Goal: Find contact information: Find contact information

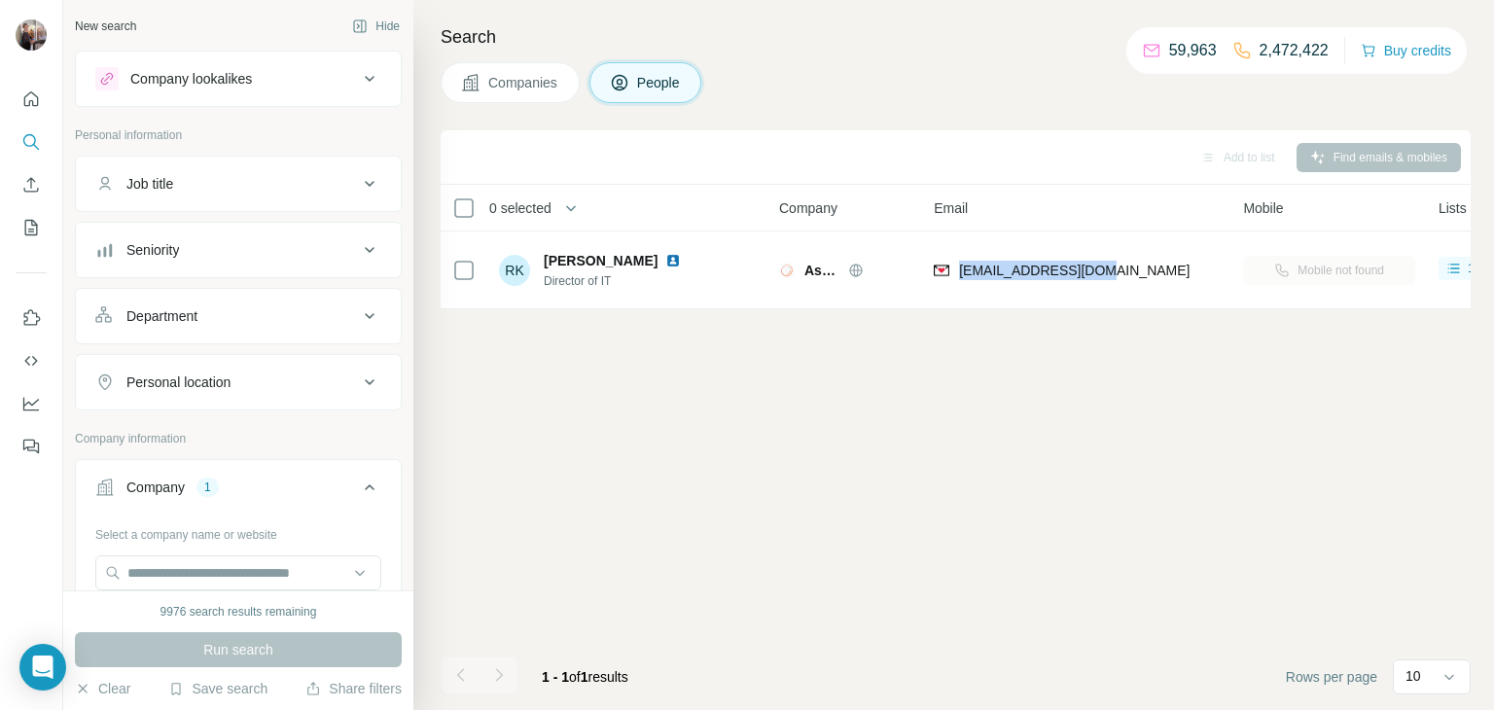
scroll to position [0, 2]
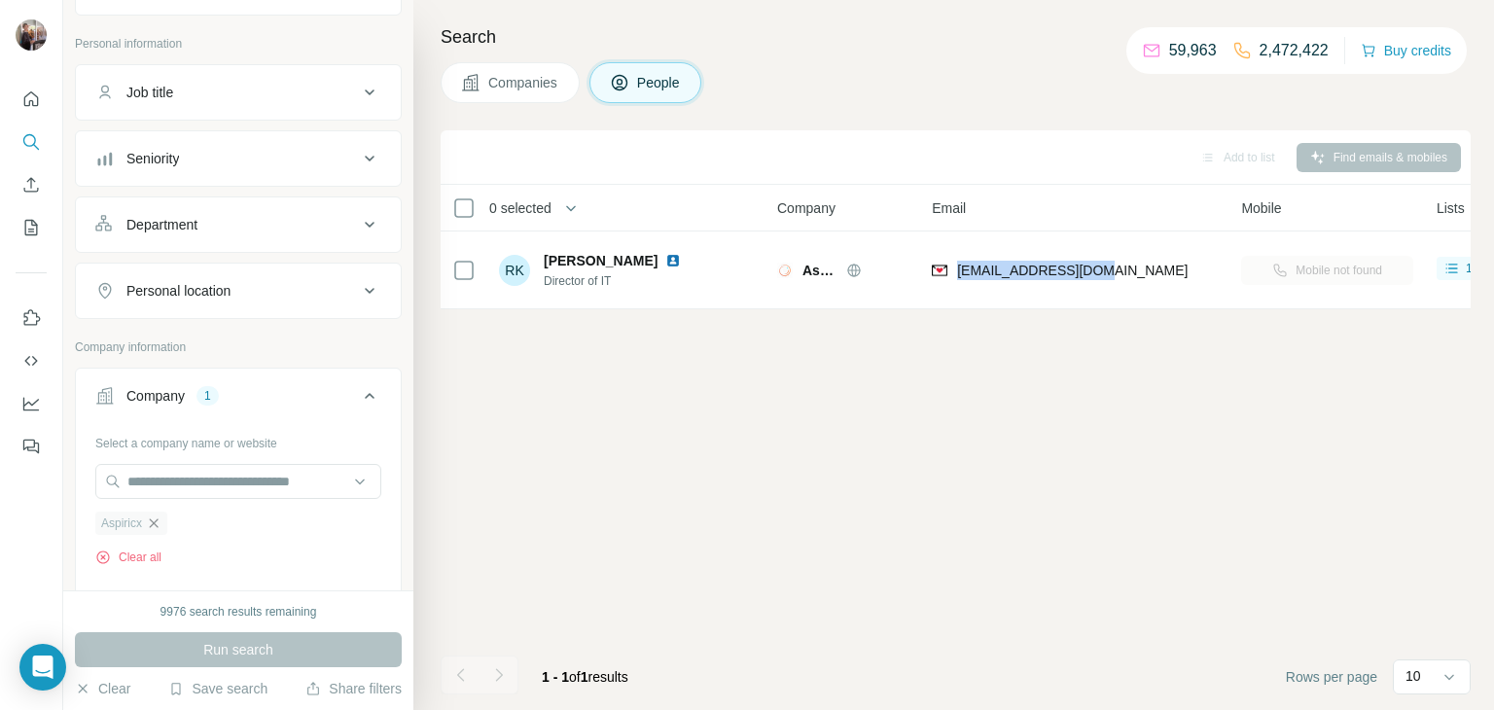
click at [157, 516] on icon "button" at bounding box center [154, 523] width 16 height 16
click at [146, 479] on input "text" at bounding box center [238, 481] width 286 height 35
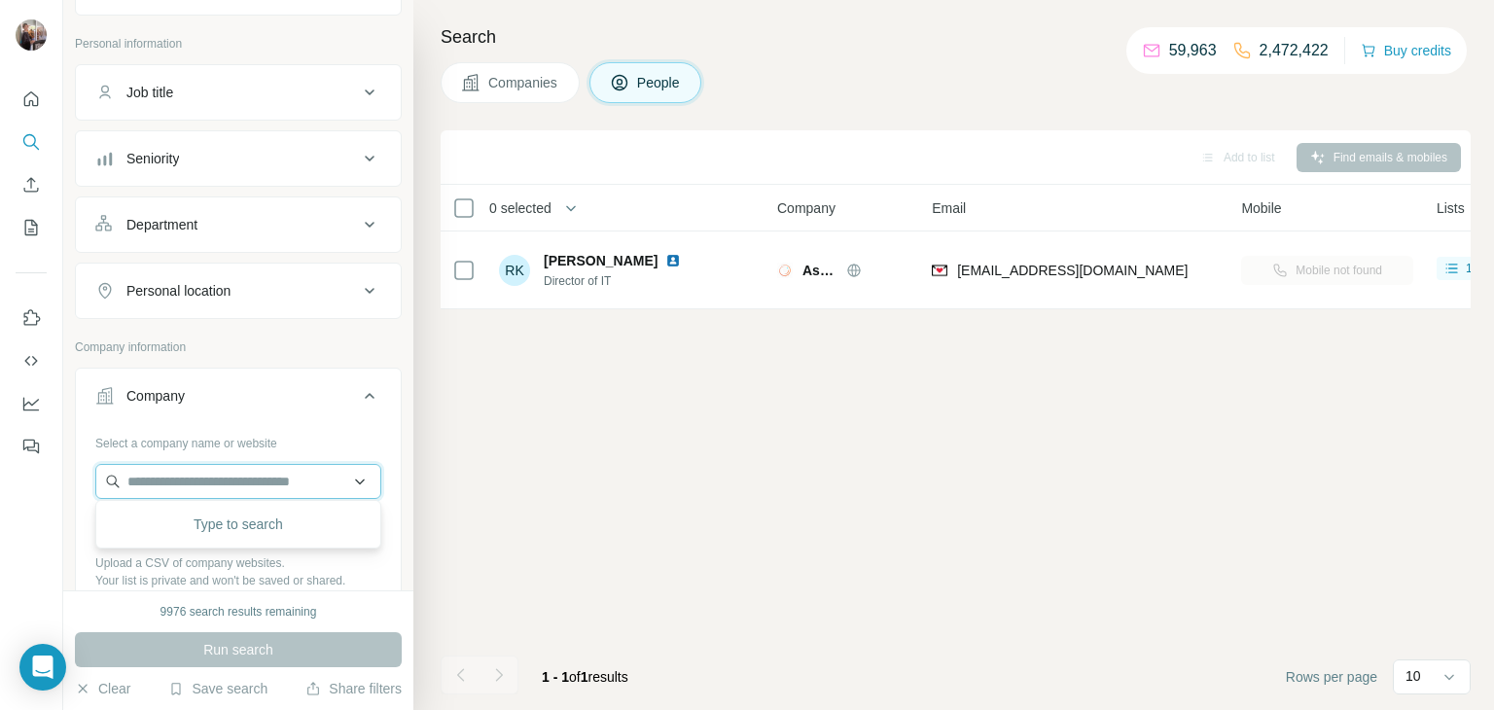
paste input "**********"
type input "**********"
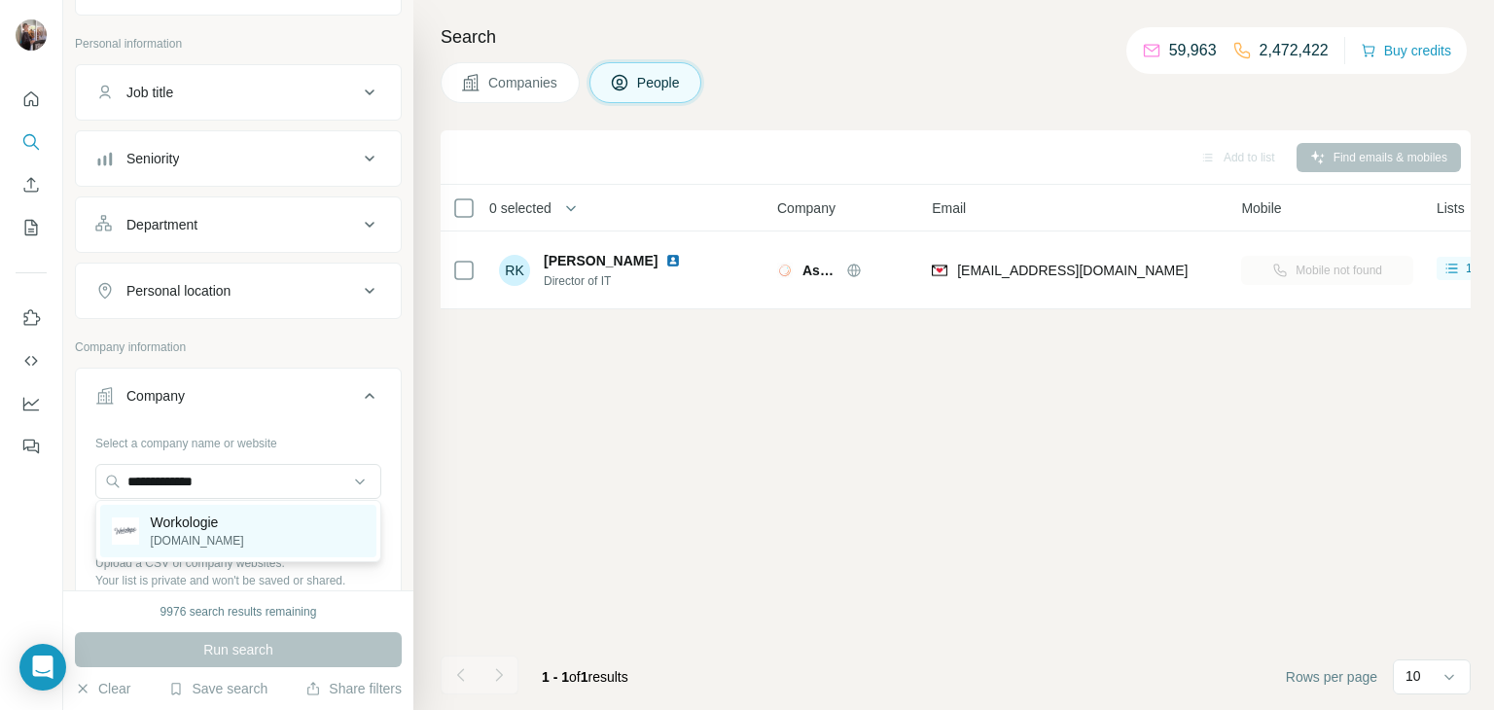
click at [182, 525] on p "Workologie" at bounding box center [197, 522] width 93 height 19
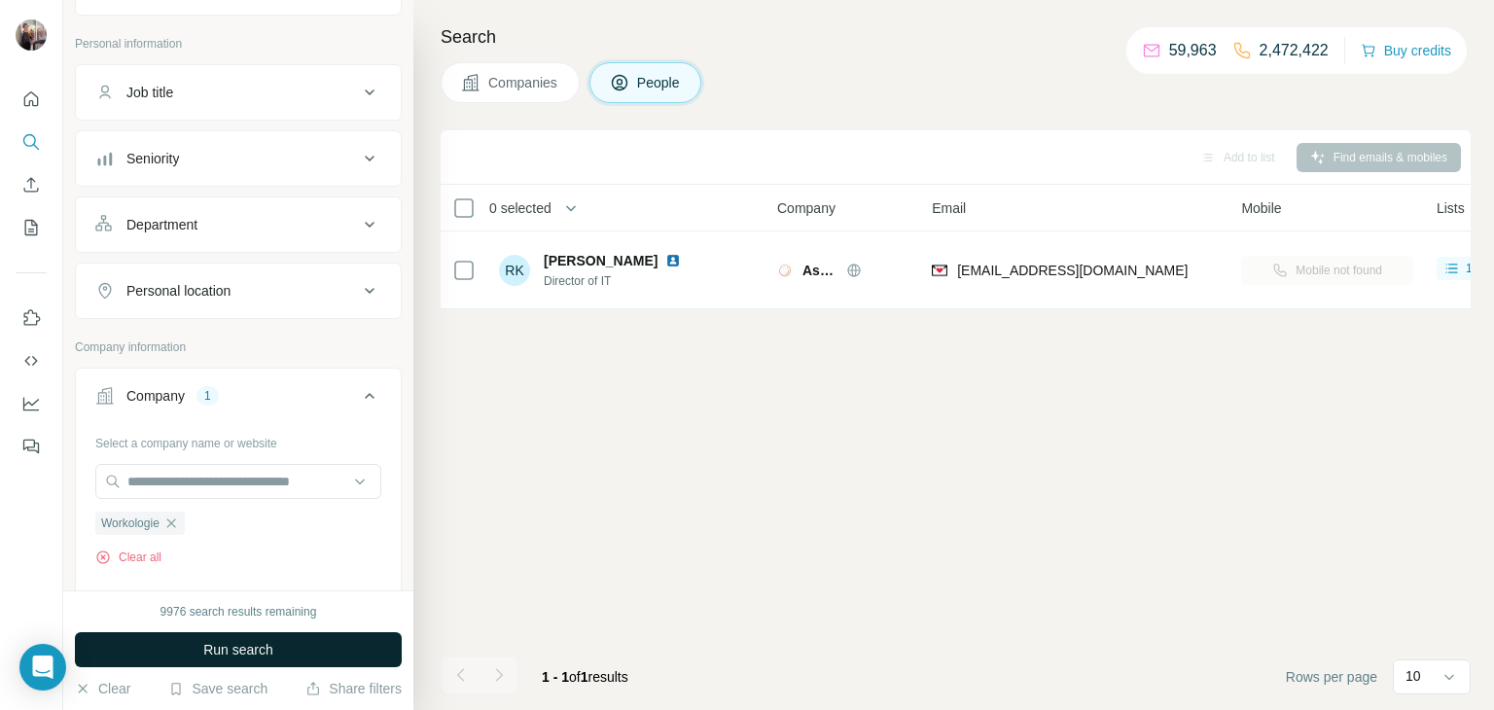
click at [236, 653] on span "Run search" at bounding box center [238, 649] width 70 height 19
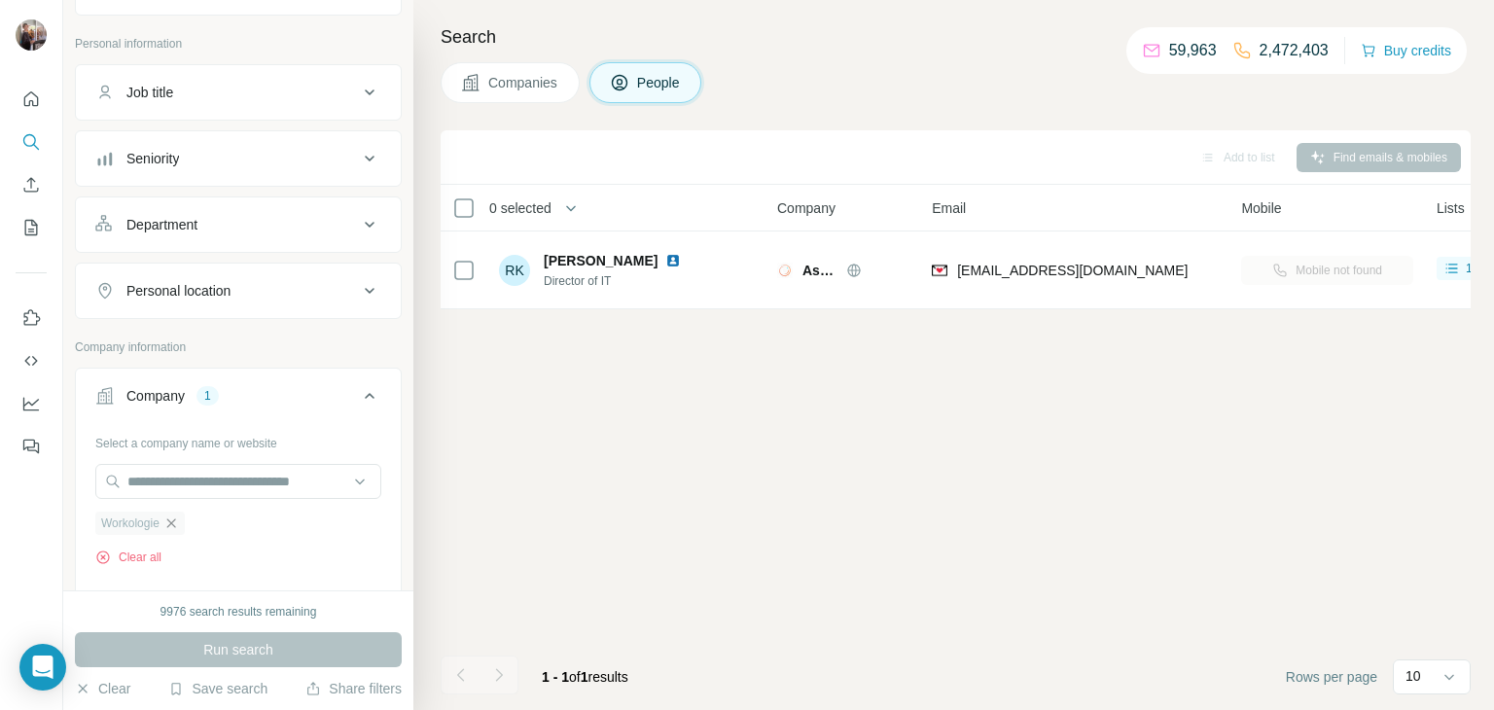
click at [174, 518] on icon "button" at bounding box center [171, 523] width 16 height 16
click at [182, 480] on input "text" at bounding box center [238, 481] width 286 height 35
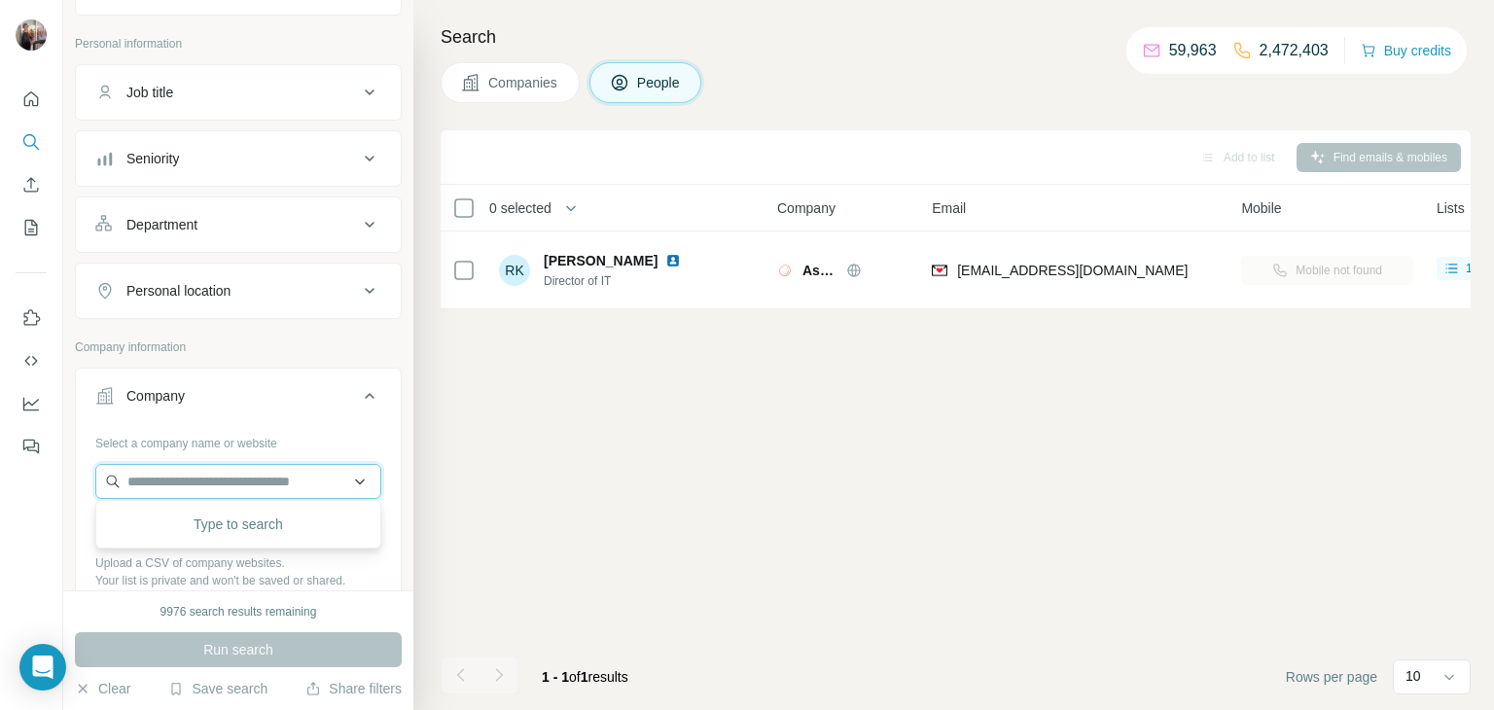
paste input "**********"
type input "**********"
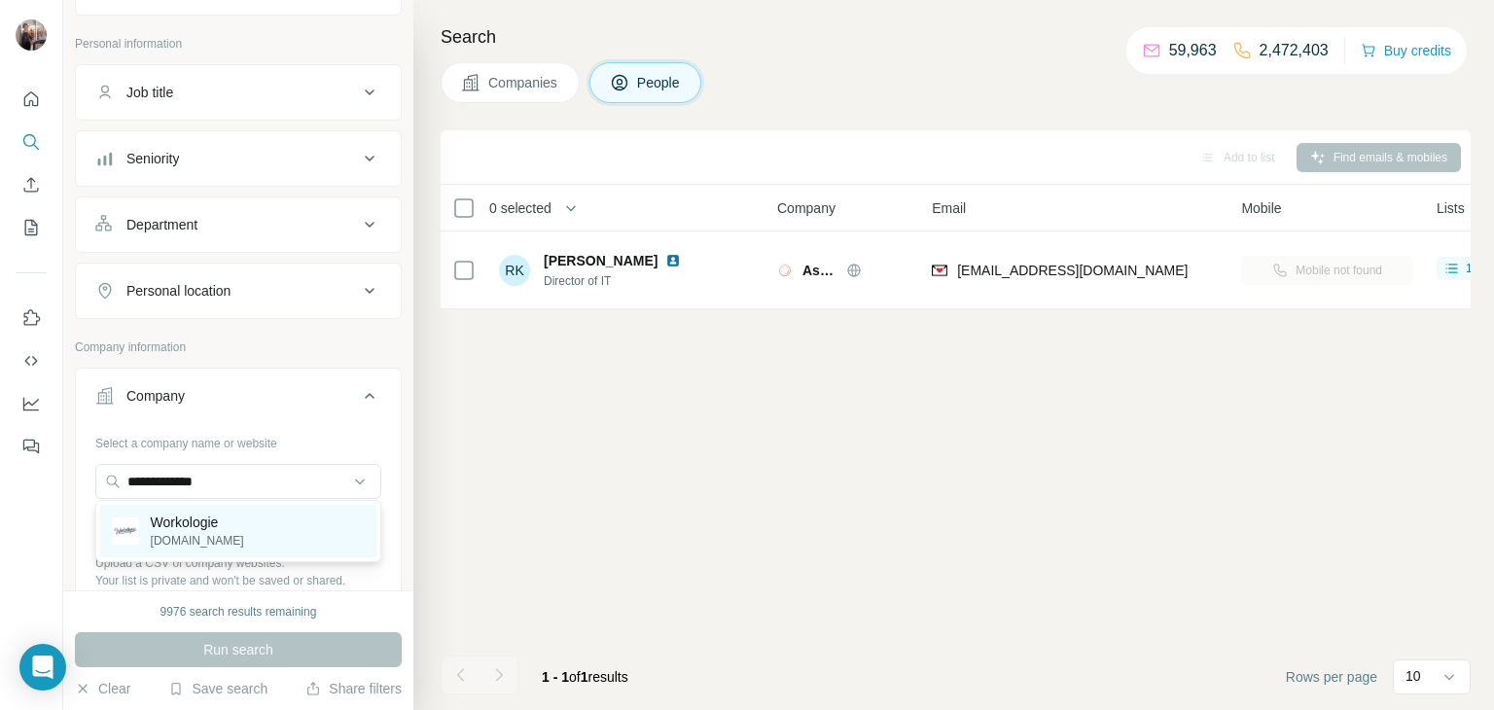
click at [204, 514] on p "Workologie" at bounding box center [197, 522] width 93 height 19
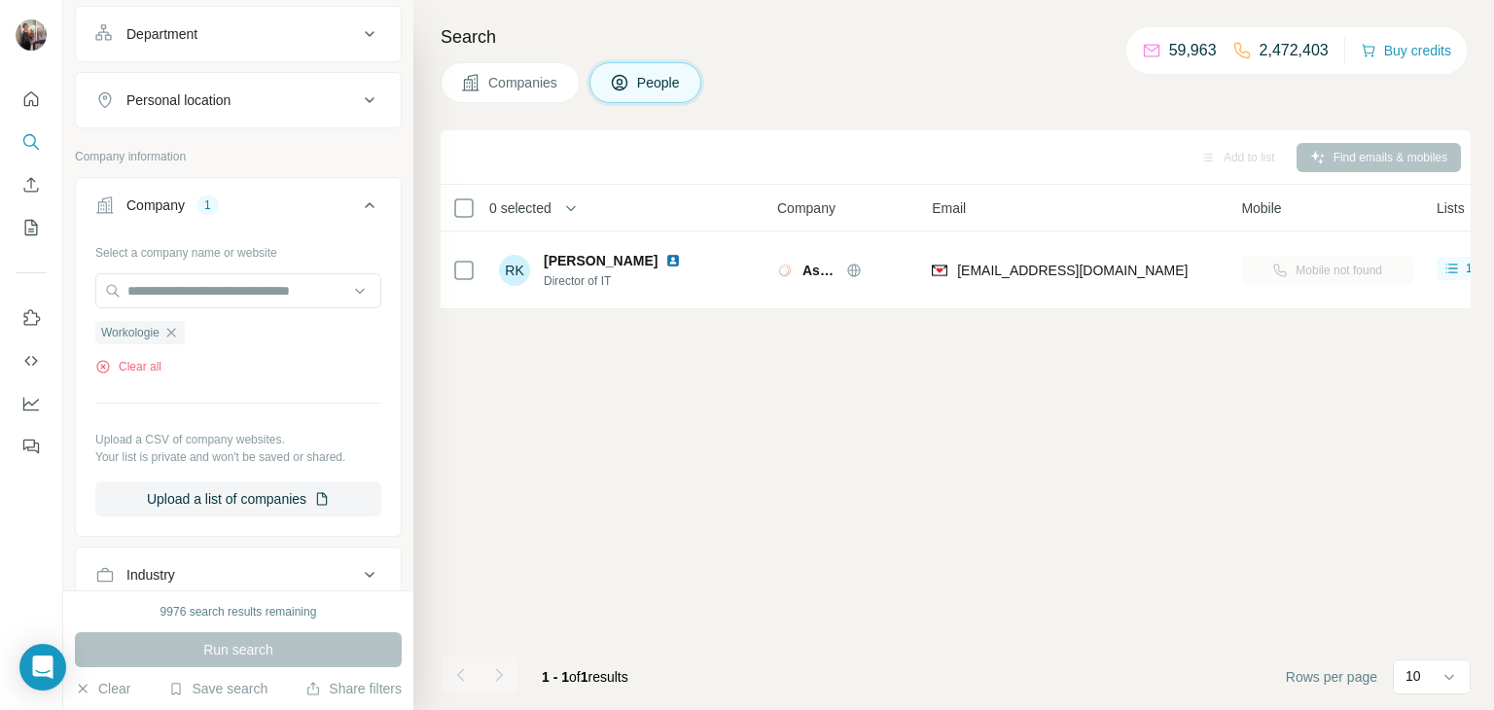
scroll to position [286, 0]
click at [528, 78] on span "Companies" at bounding box center [523, 82] width 71 height 19
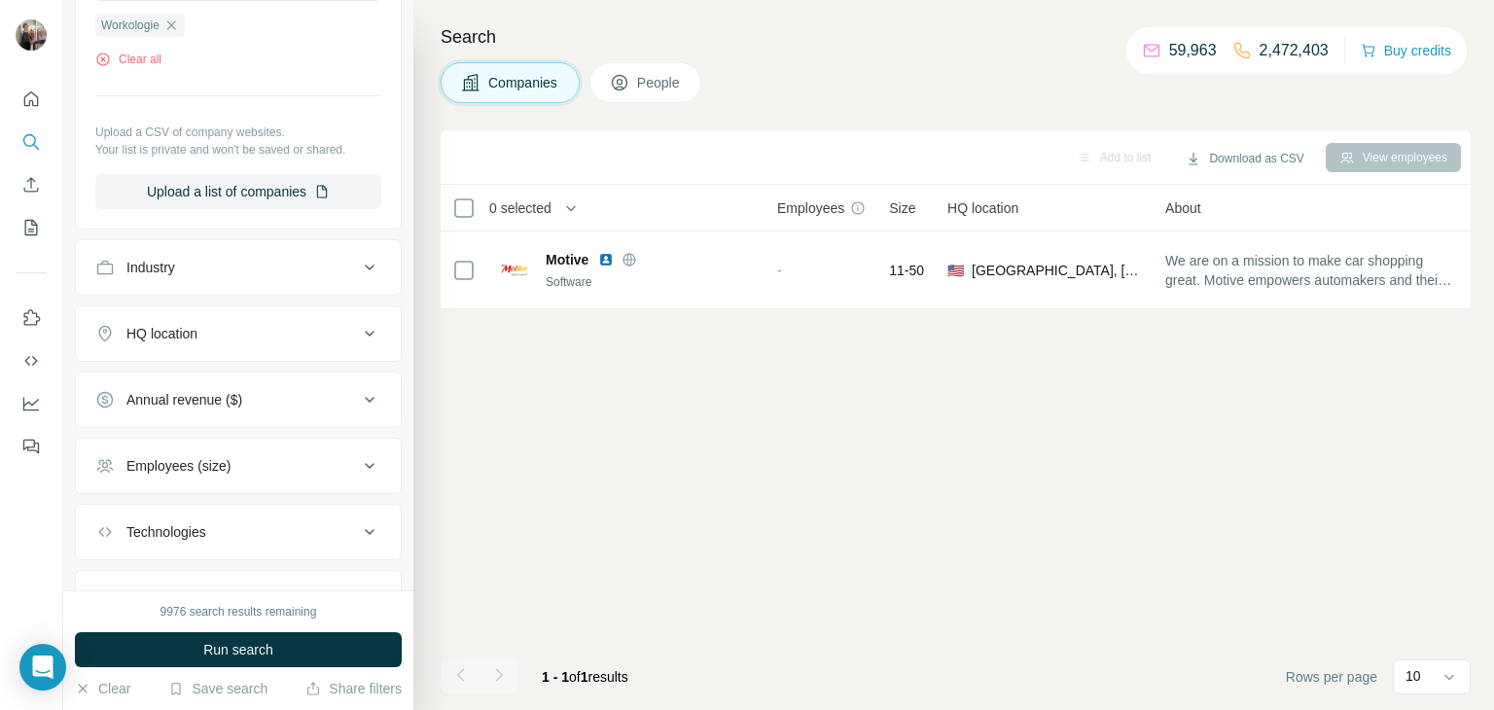
scroll to position [0, 0]
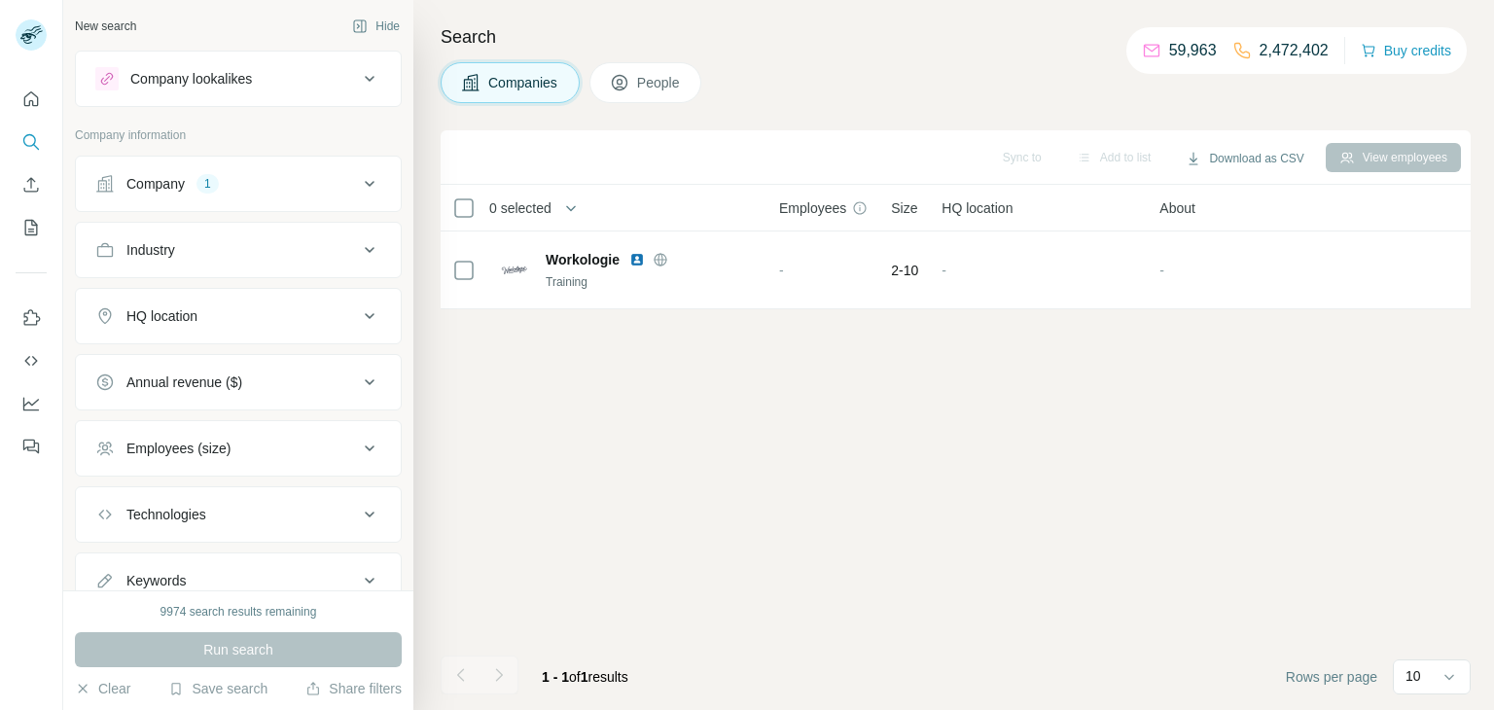
click at [669, 88] on span "People" at bounding box center [659, 82] width 45 height 19
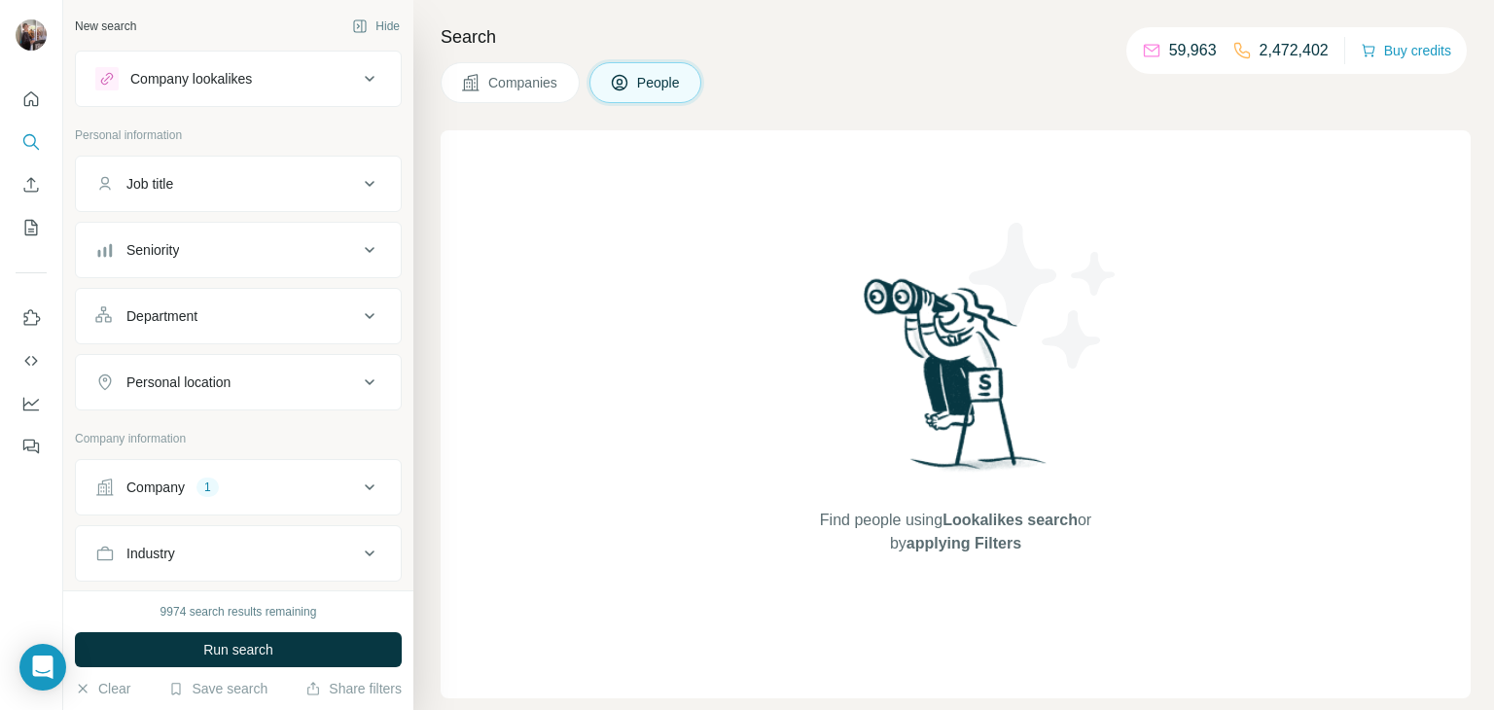
click at [250, 503] on button "Company 1" at bounding box center [238, 487] width 325 height 47
click at [481, 96] on button "Companies" at bounding box center [510, 82] width 139 height 41
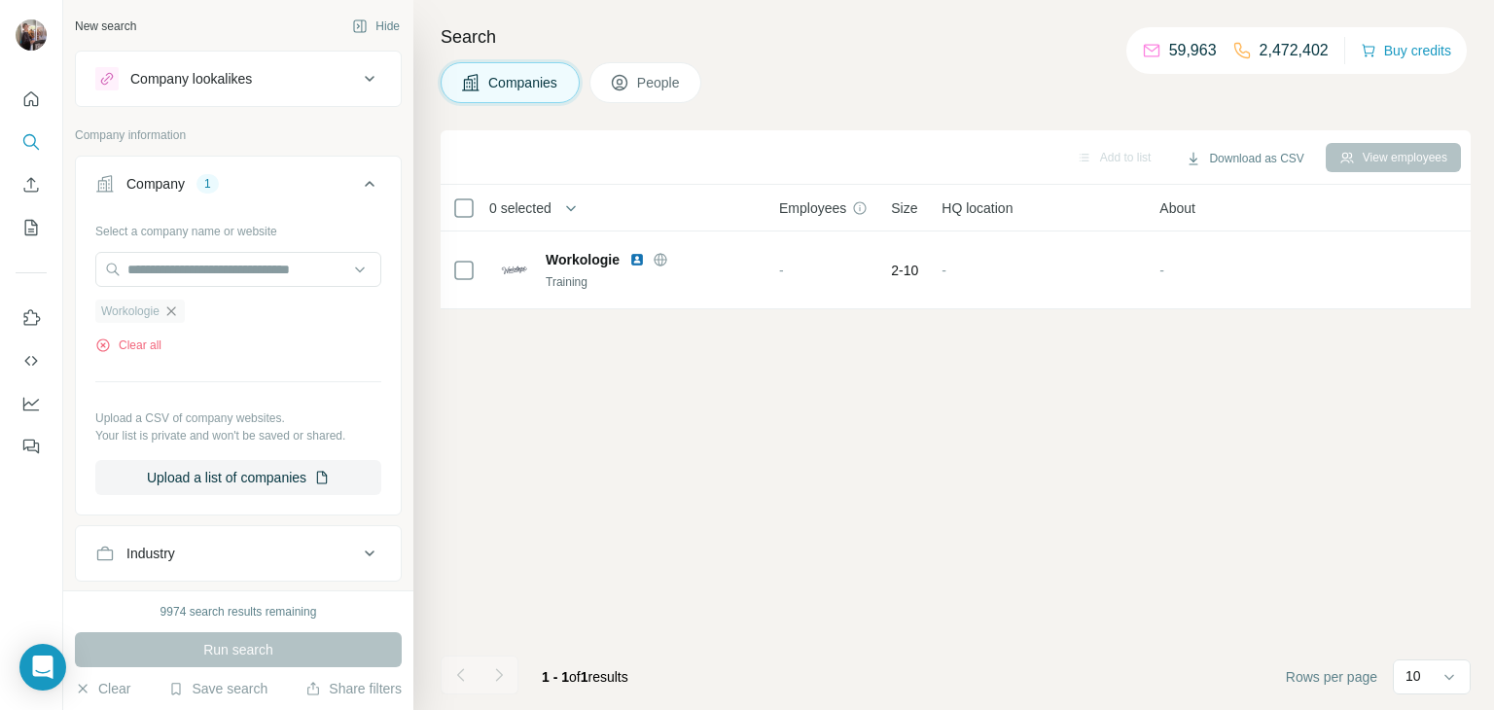
click at [168, 314] on icon "button" at bounding box center [171, 311] width 16 height 16
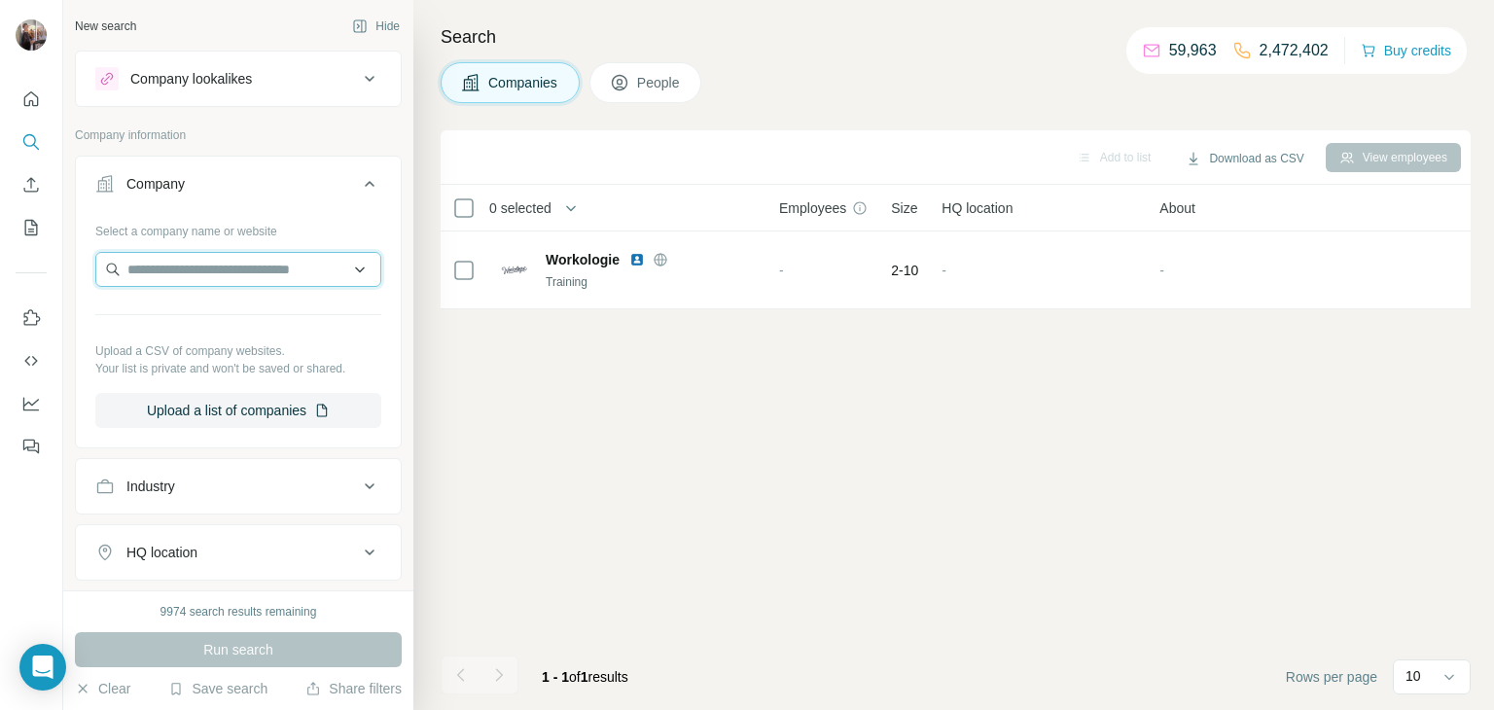
click at [192, 263] on input "text" at bounding box center [238, 269] width 286 height 35
paste input "**********"
type input "*"
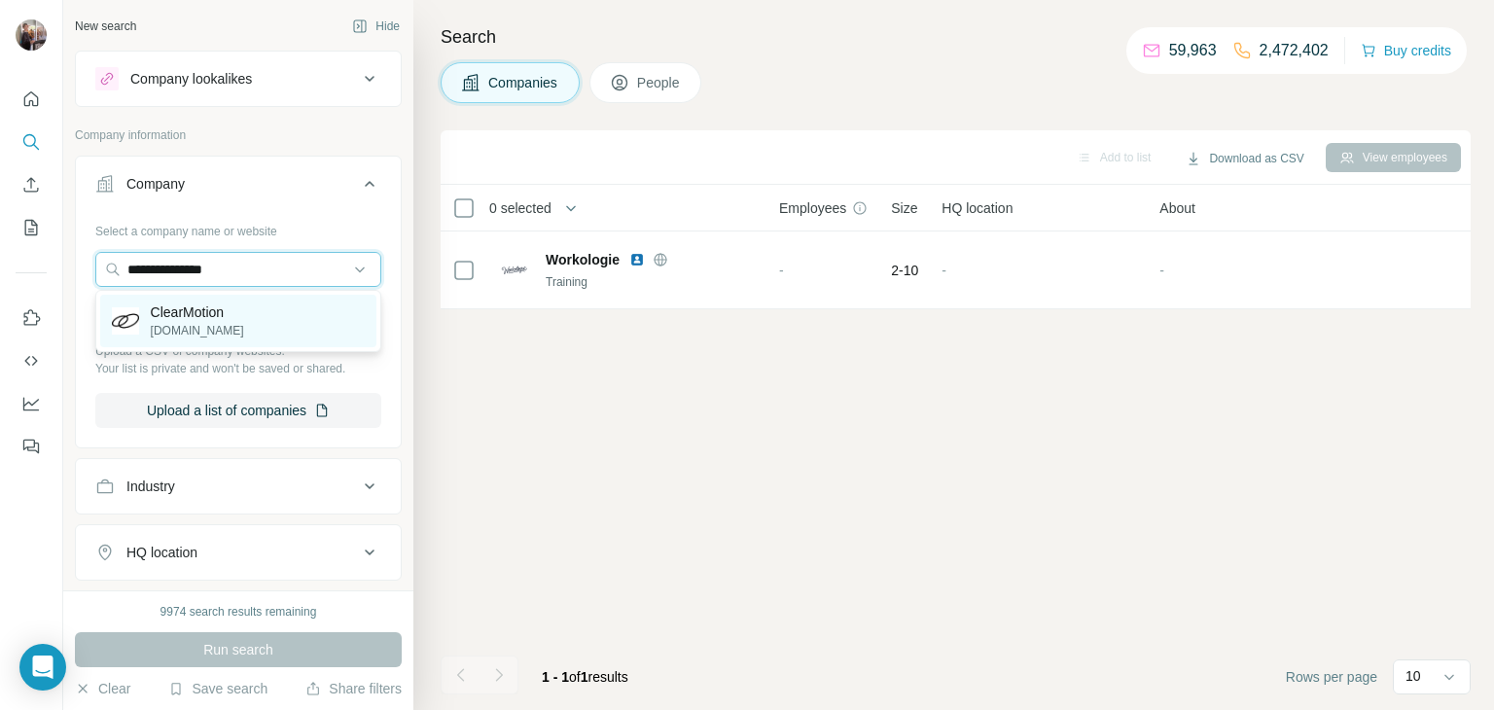
type input "**********"
click at [254, 319] on div "ClearMotion [DOMAIN_NAME]" at bounding box center [238, 321] width 276 height 53
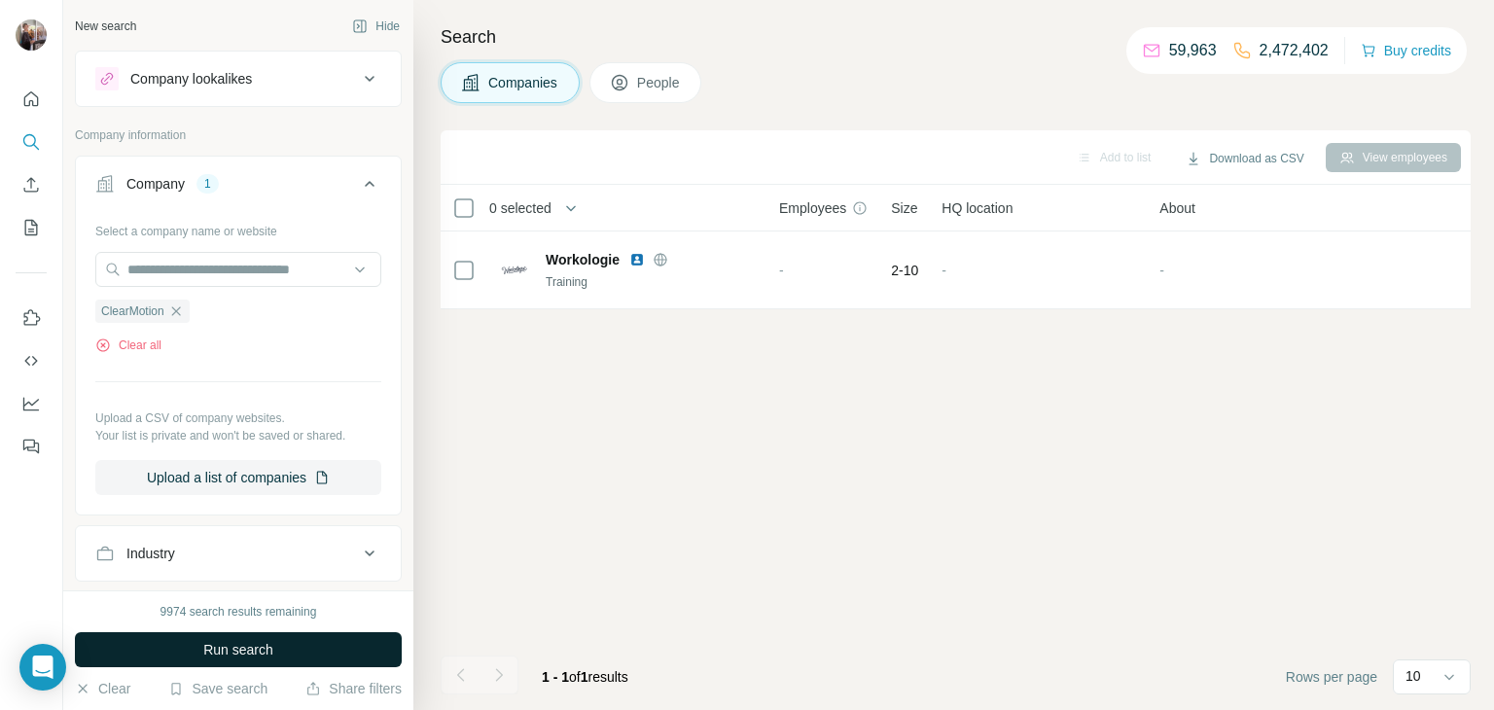
click at [223, 657] on span "Run search" at bounding box center [238, 649] width 70 height 19
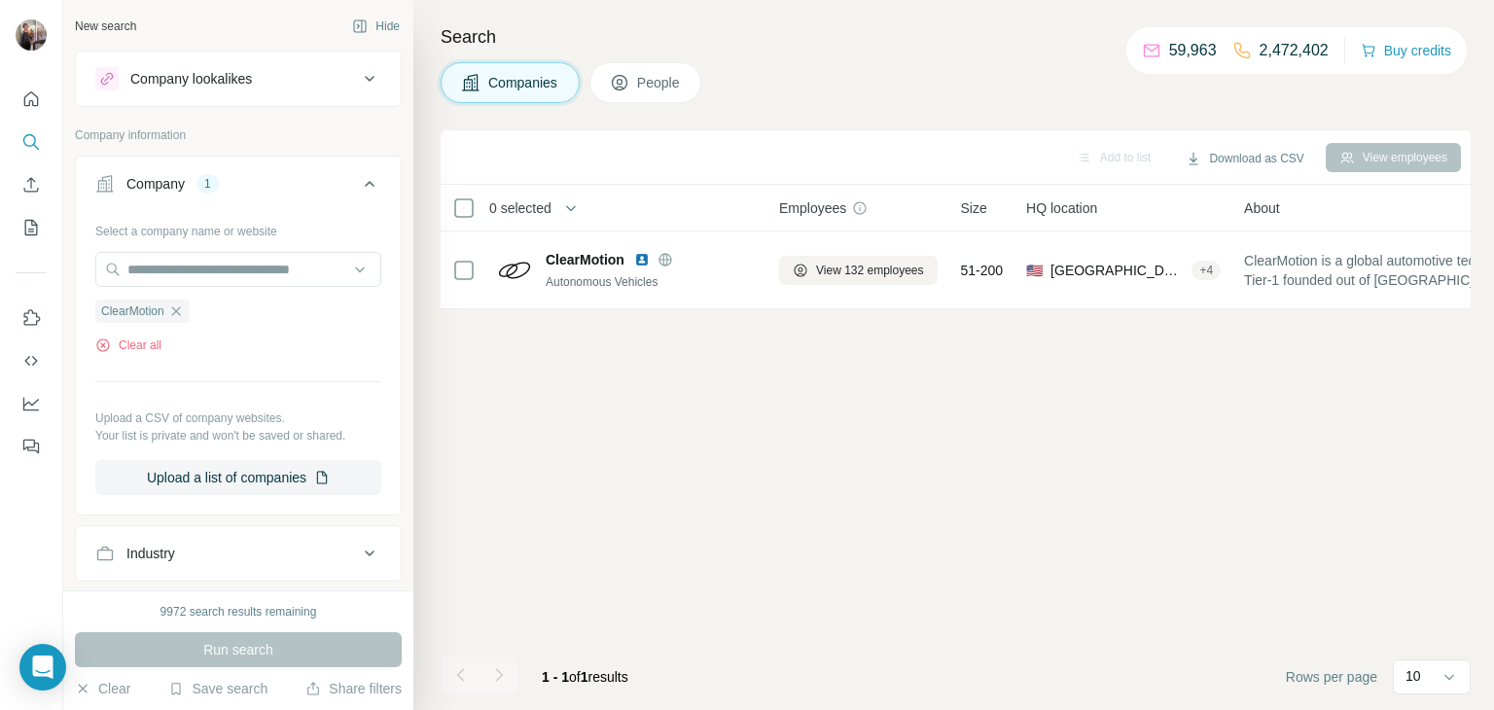
click at [660, 81] on span "People" at bounding box center [659, 82] width 45 height 19
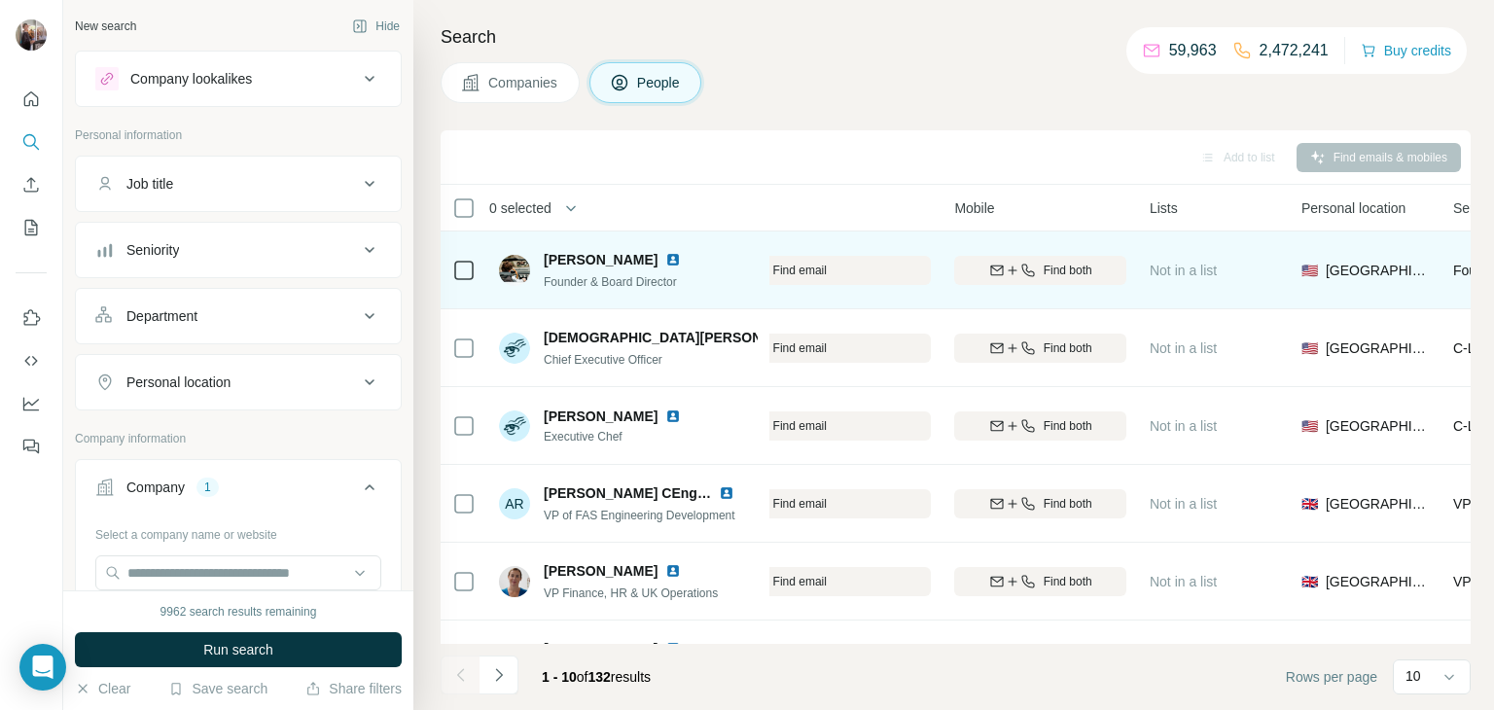
scroll to position [1, 288]
click at [1070, 265] on span "Find both" at bounding box center [1068, 270] width 49 height 18
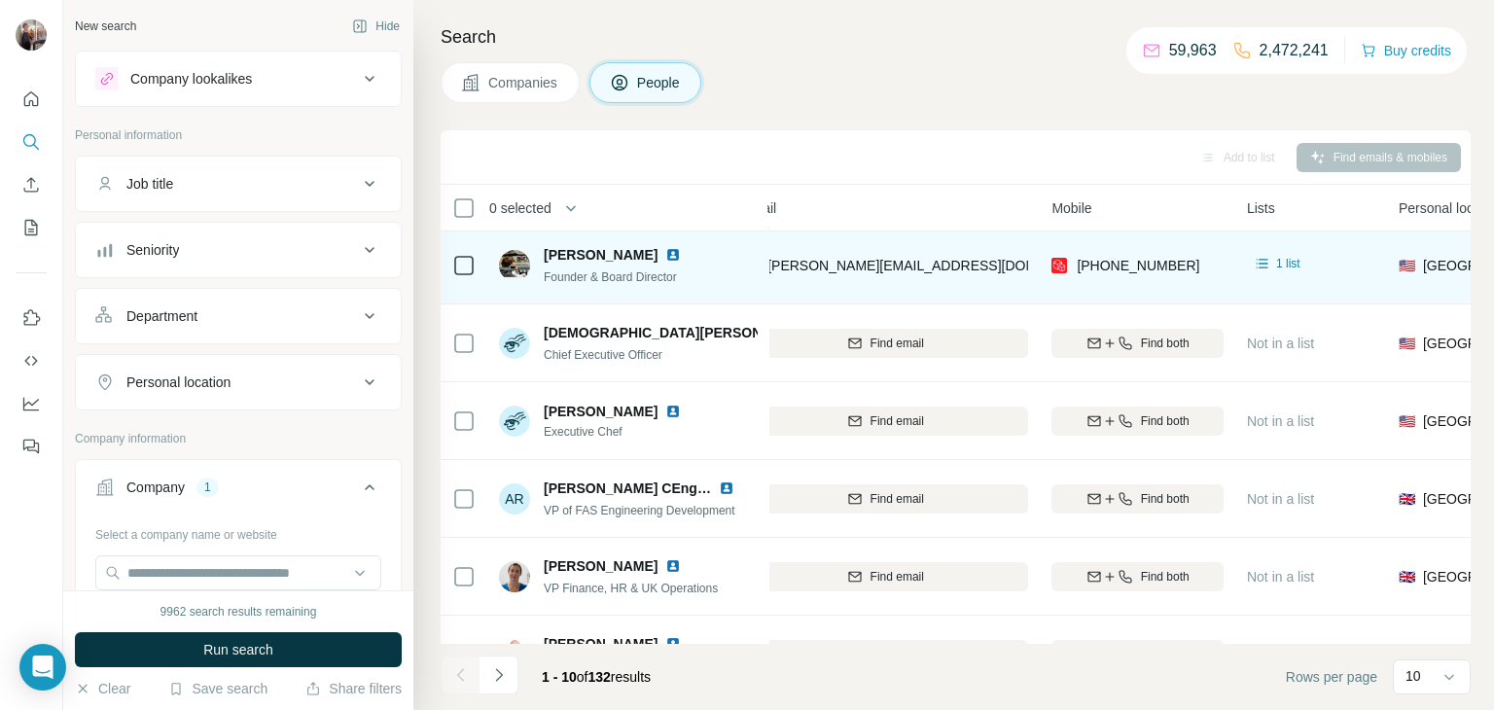
scroll to position [7, 181]
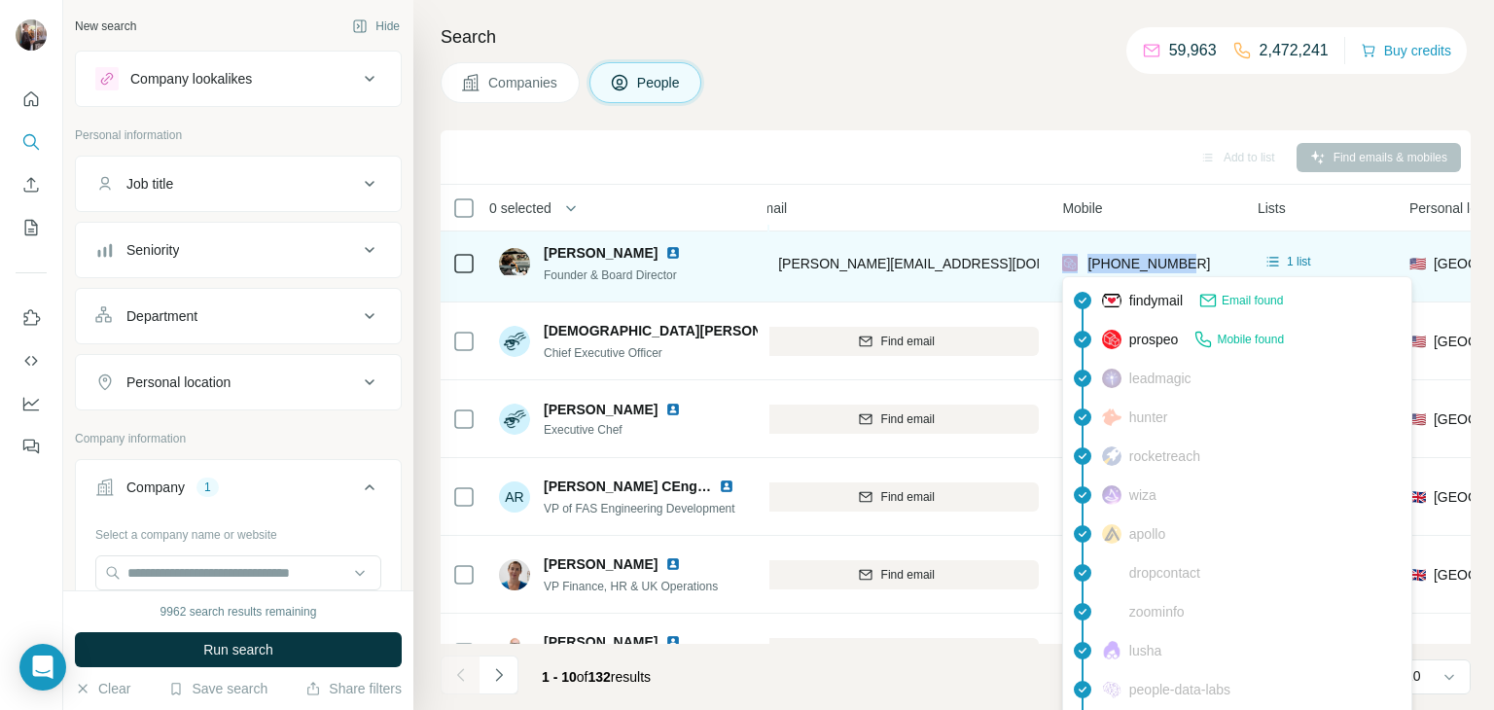
drag, startPoint x: 1194, startPoint y: 265, endPoint x: 1071, endPoint y: 271, distance: 123.7
click at [1071, 271] on div "[PHONE_NUMBER]" at bounding box center [1148, 262] width 172 height 53
copy div "[PHONE_NUMBER]"
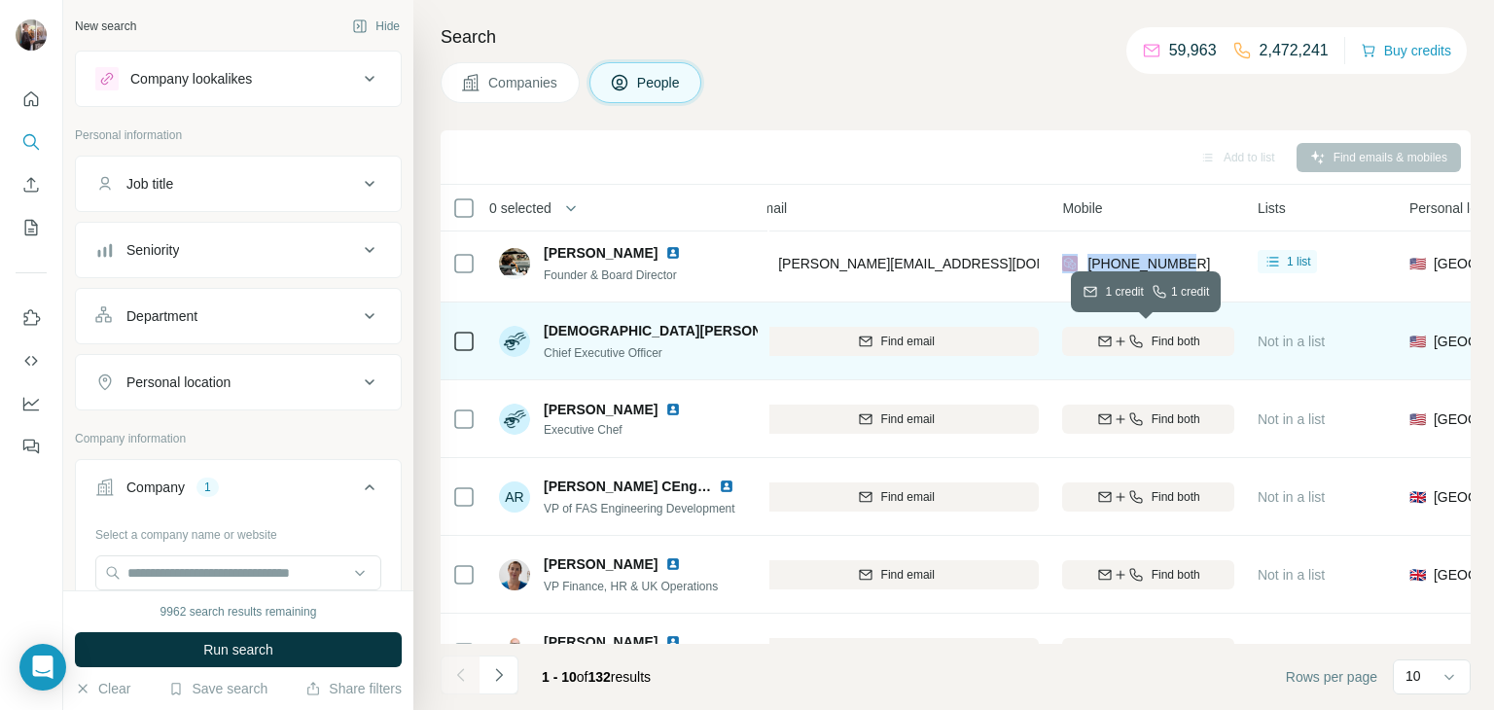
click at [1142, 343] on div "Find both" at bounding box center [1148, 342] width 172 height 18
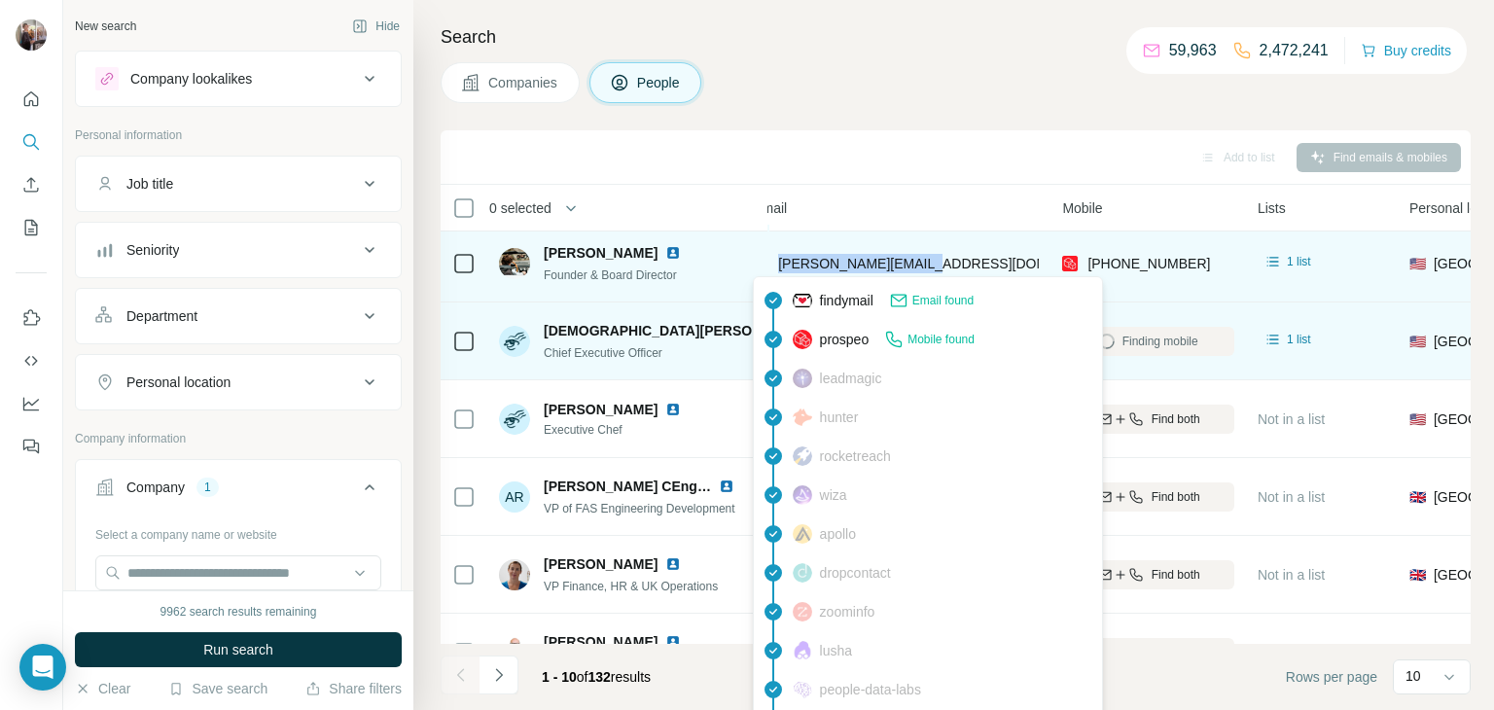
drag, startPoint x: 949, startPoint y: 263, endPoint x: 773, endPoint y: 265, distance: 176.0
click at [773, 265] on div "[PERSON_NAME][EMAIL_ADDRESS][DOMAIN_NAME]" at bounding box center [896, 262] width 286 height 53
copy span "[PERSON_NAME][EMAIL_ADDRESS][DOMAIN_NAME]"
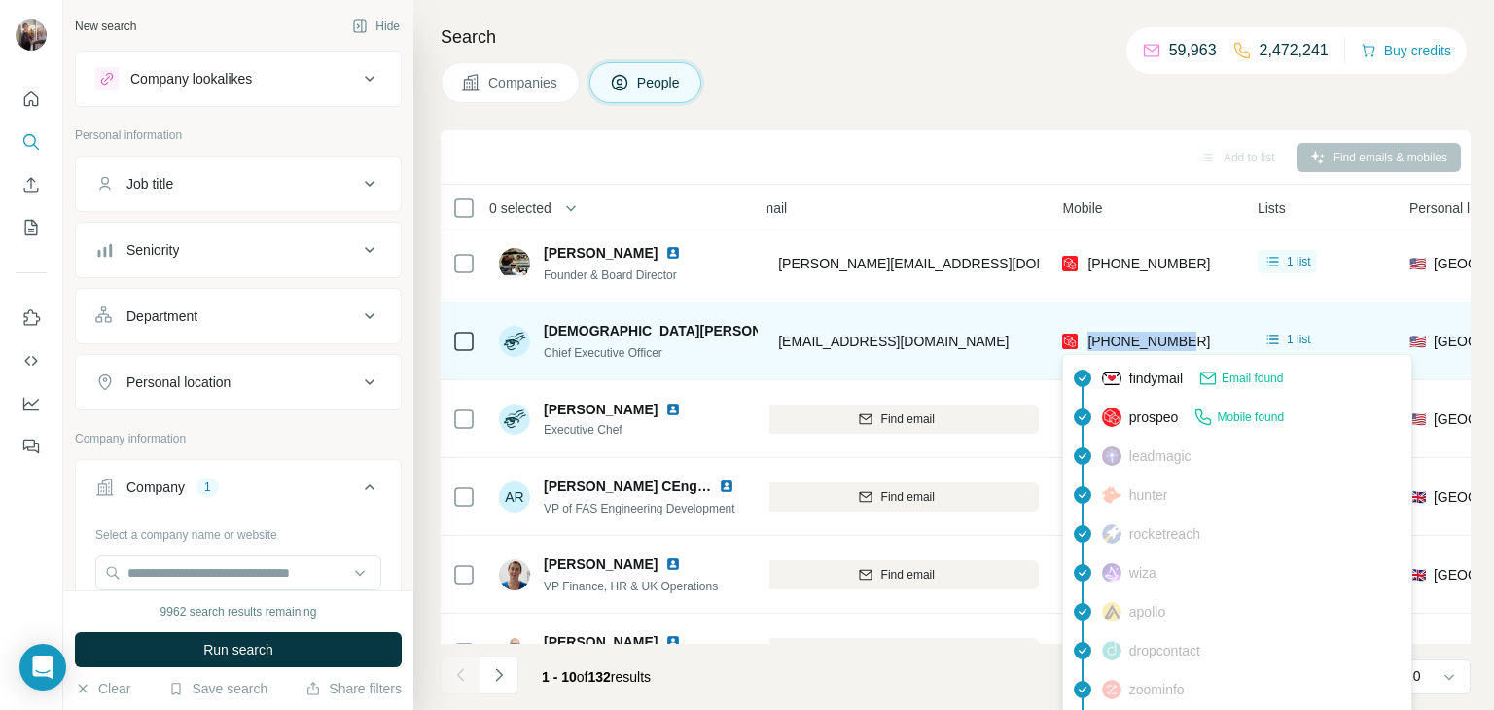
drag, startPoint x: 1205, startPoint y: 336, endPoint x: 1083, endPoint y: 334, distance: 121.6
click at [1083, 334] on div "[PHONE_NUMBER]" at bounding box center [1148, 340] width 172 height 53
copy span "[PHONE_NUMBER]"
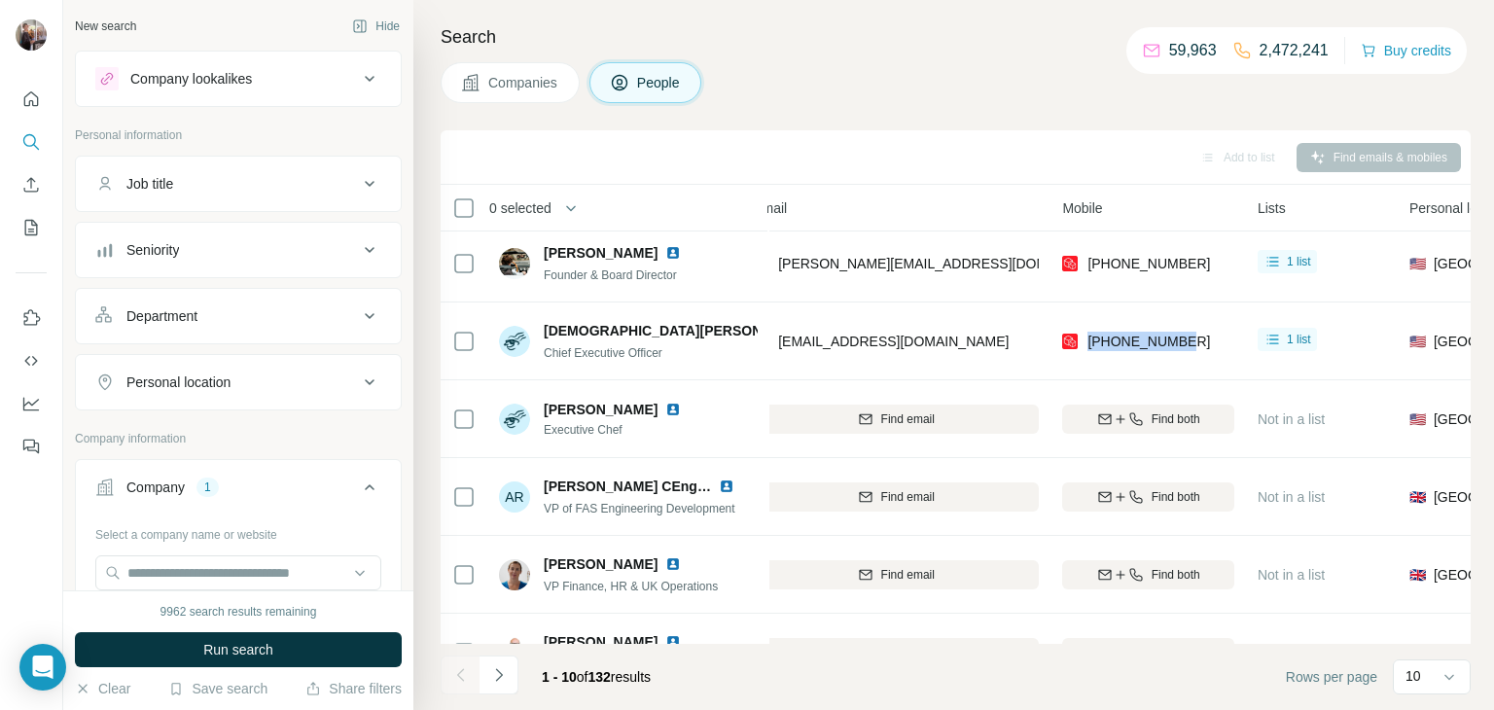
click at [1016, 109] on div "Search Companies People Add to list Find emails & mobiles 0 selected People Com…" at bounding box center [953, 355] width 1080 height 710
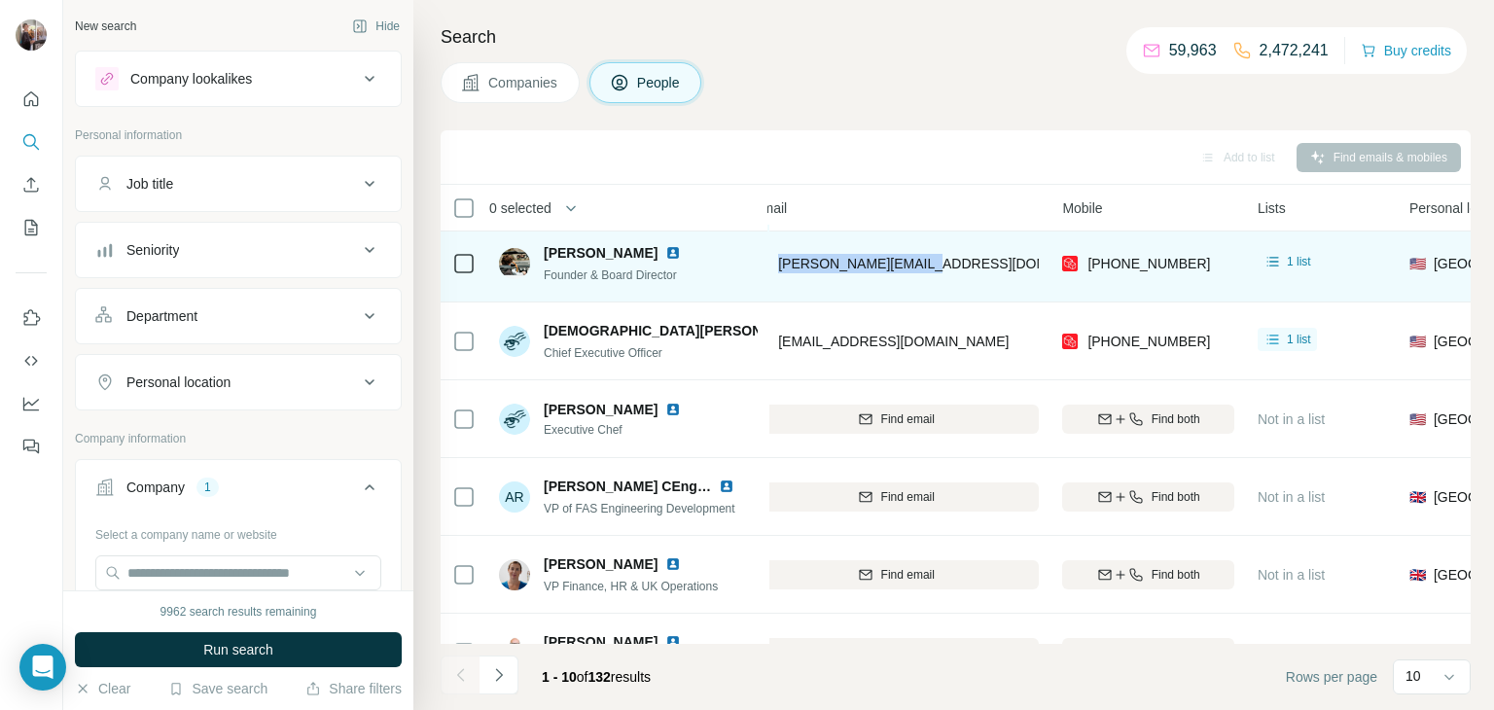
drag, startPoint x: 947, startPoint y: 262, endPoint x: 766, endPoint y: 265, distance: 180.9
click at [0, 0] on tr "[PERSON_NAME] Founder & Board Director ClearMotion [PERSON_NAME][EMAIL_ADDRESS]…" at bounding box center [0, 0] width 0 height 0
copy tr "ClearMotion [PERSON_NAME][EMAIL_ADDRESS][DOMAIN_NAME]"
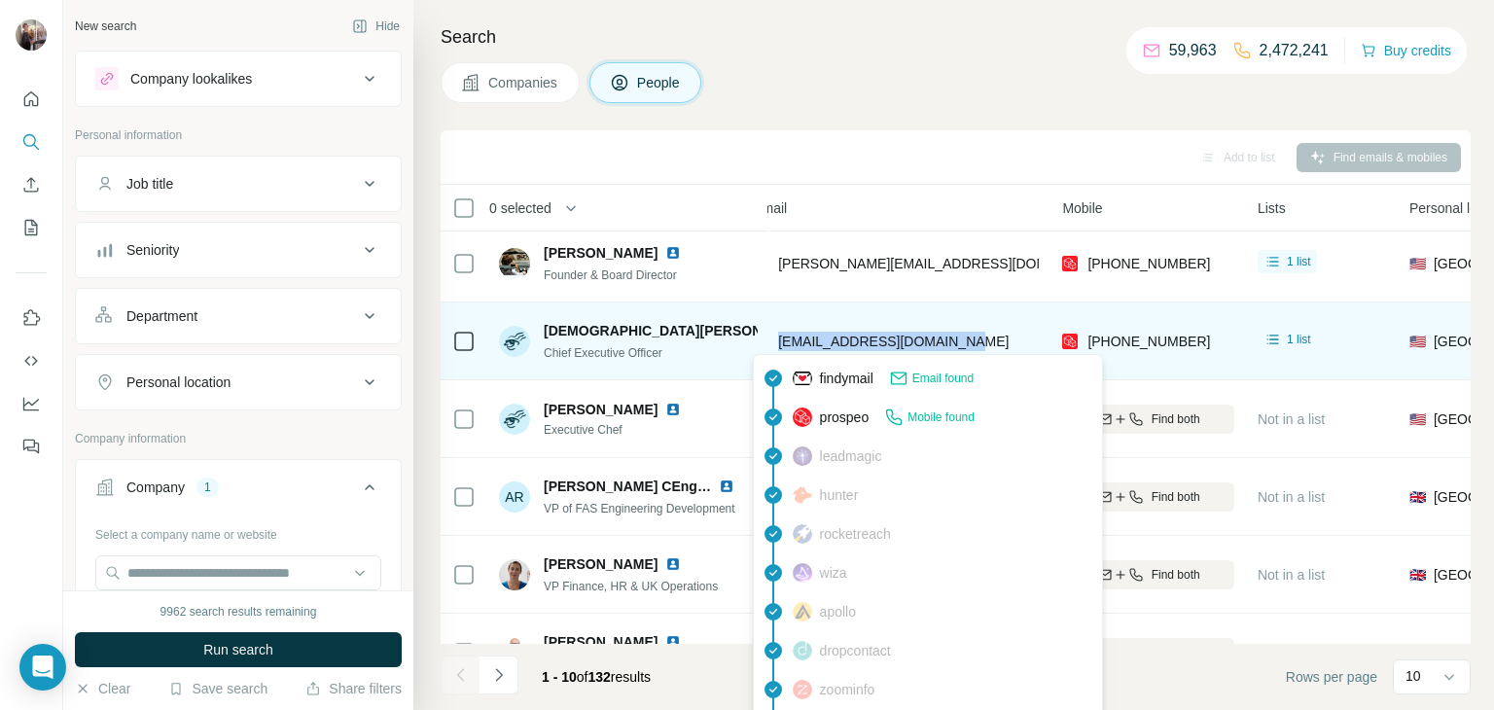
drag, startPoint x: 972, startPoint y: 343, endPoint x: 779, endPoint y: 339, distance: 193.6
click at [779, 339] on div "[EMAIL_ADDRESS][DOMAIN_NAME]" at bounding box center [896, 340] width 286 height 53
copy span "[EMAIL_ADDRESS][DOMAIN_NAME]"
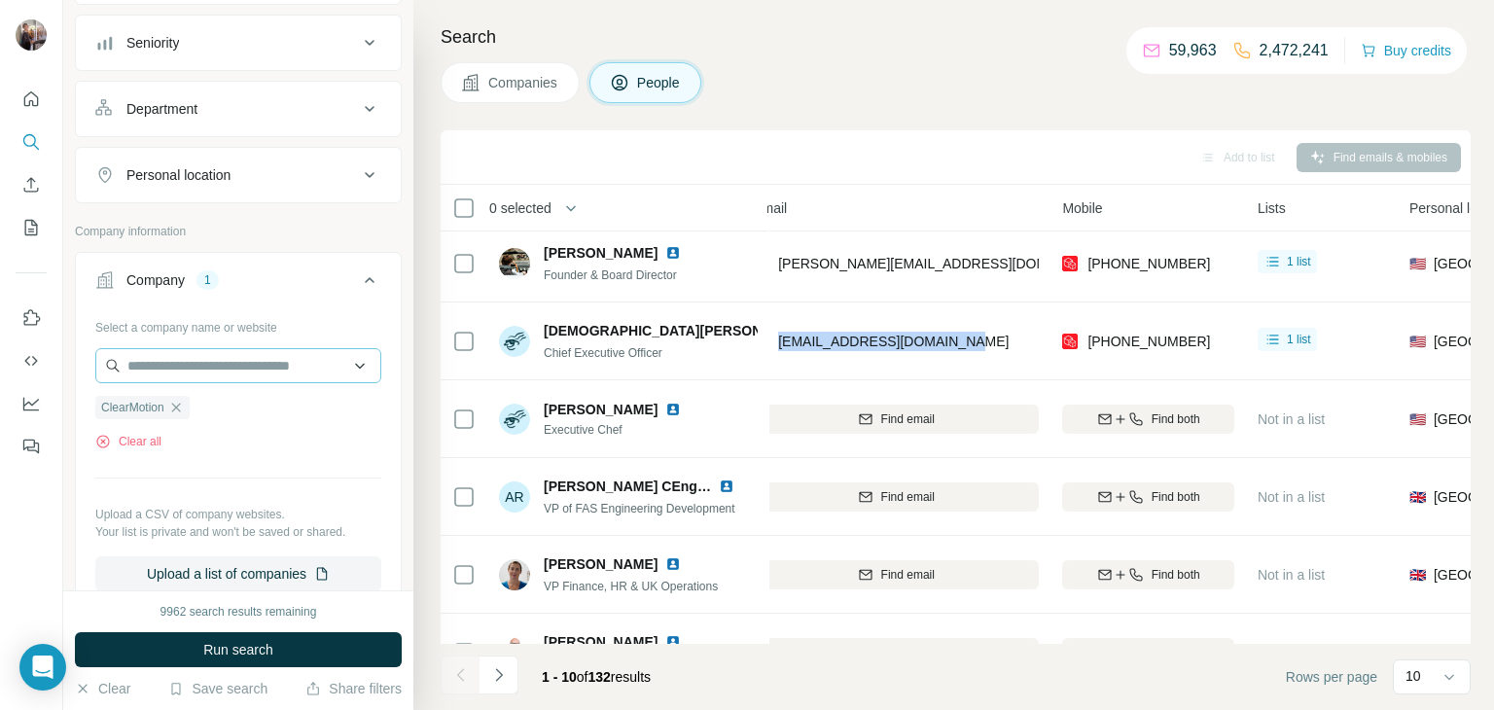
scroll to position [209, 0]
click at [179, 401] on icon "button" at bounding box center [176, 406] width 16 height 16
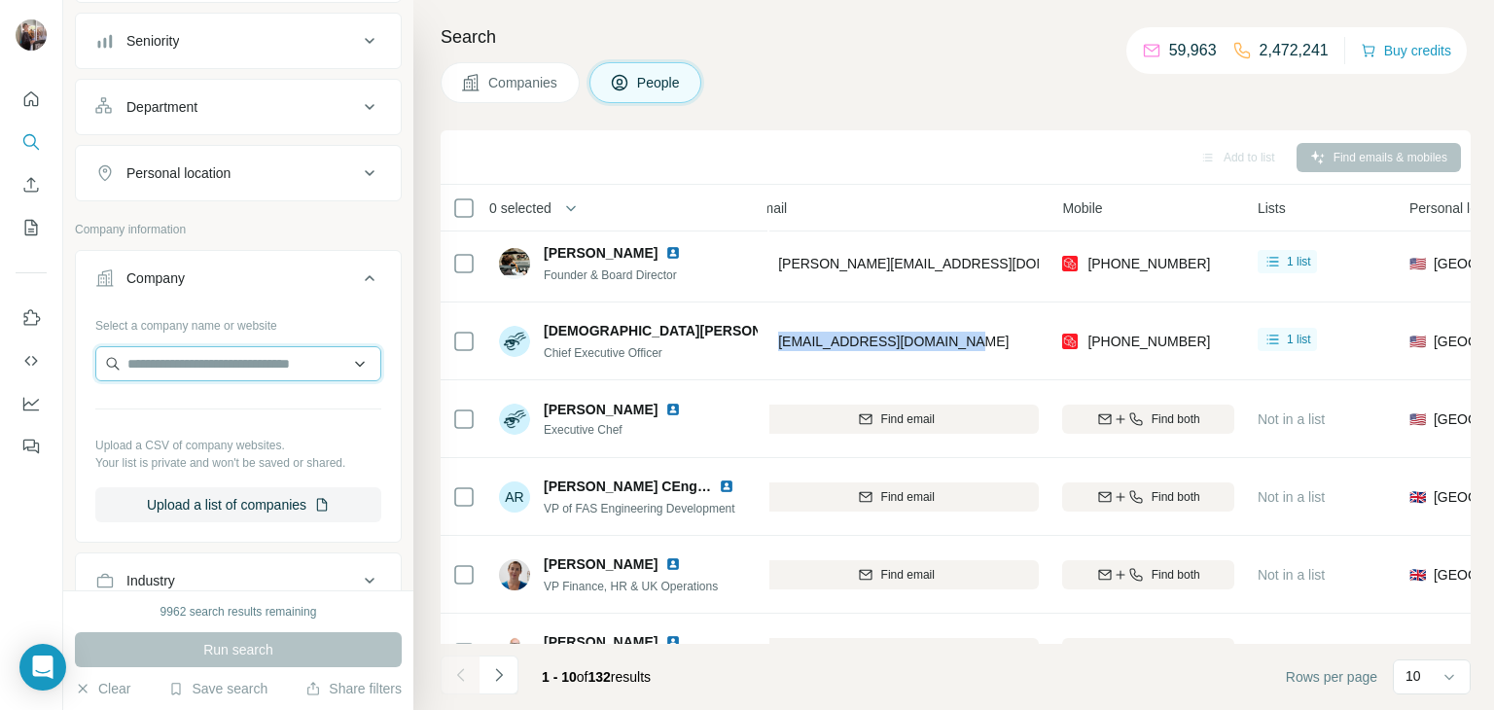
click at [210, 369] on input "text" at bounding box center [238, 363] width 286 height 35
paste input "*********"
type input "*********"
drag, startPoint x: 252, startPoint y: 365, endPoint x: 65, endPoint y: 364, distance: 186.7
click at [65, 364] on div "New search Hide Company lookalikes Personal information Job title Seniority Dep…" at bounding box center [238, 295] width 350 height 590
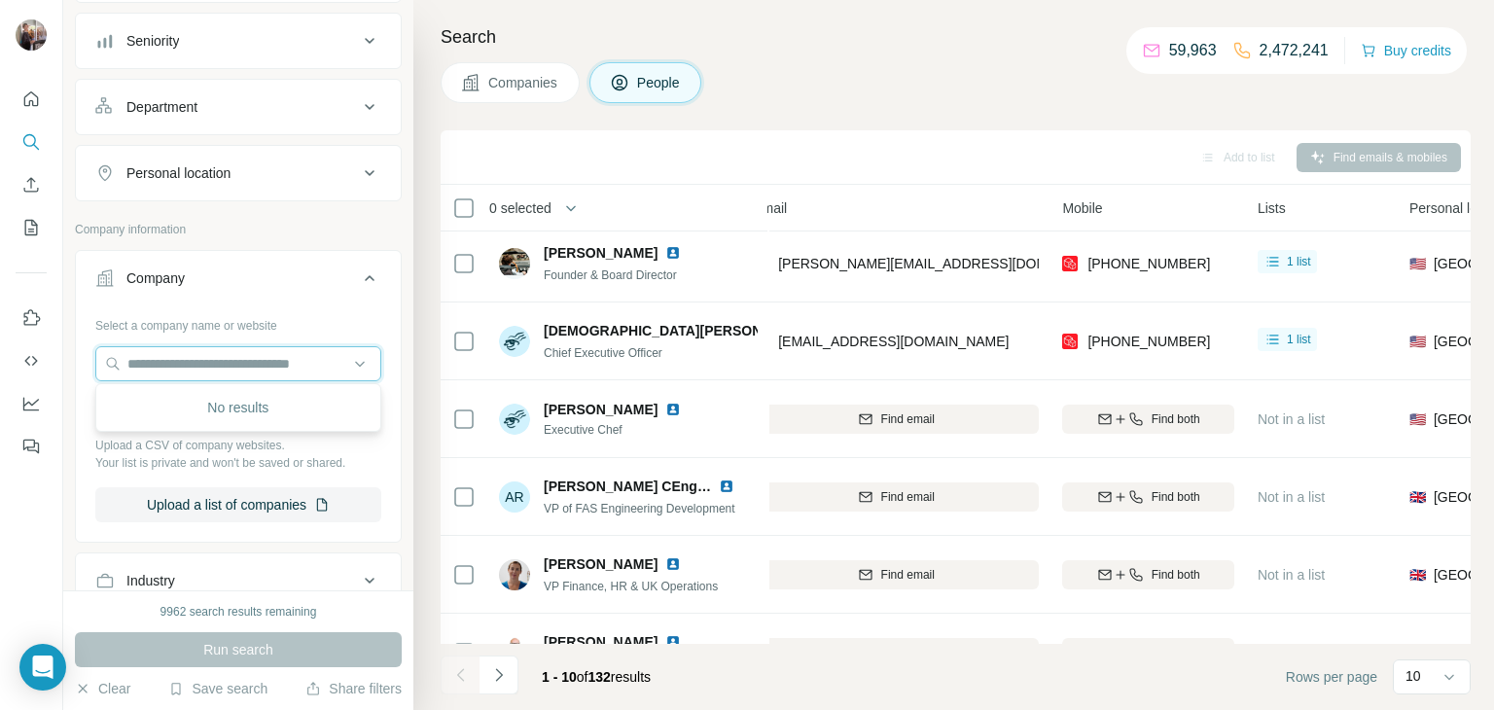
paste input "**********"
type input "**********"
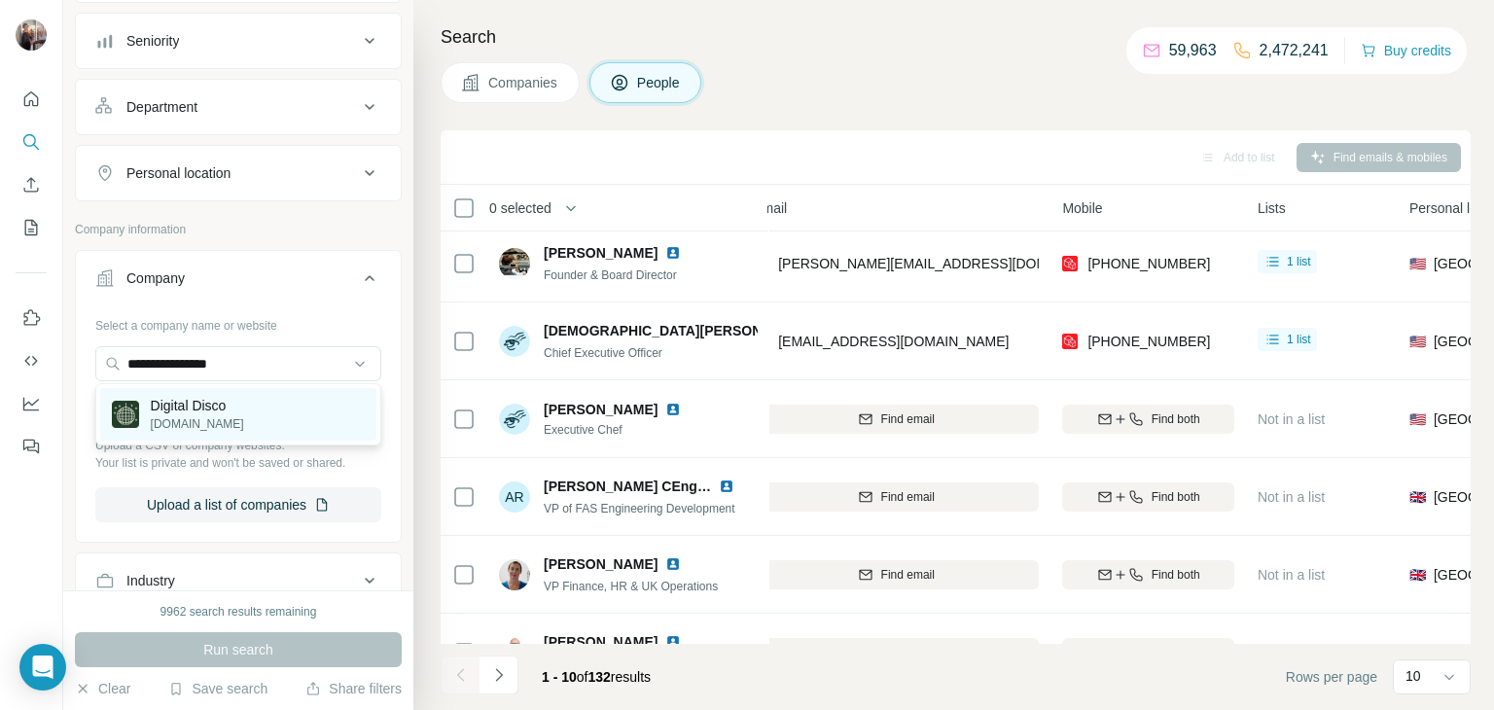
click at [148, 405] on div "Digital Disco [DOMAIN_NAME]" at bounding box center [178, 414] width 132 height 37
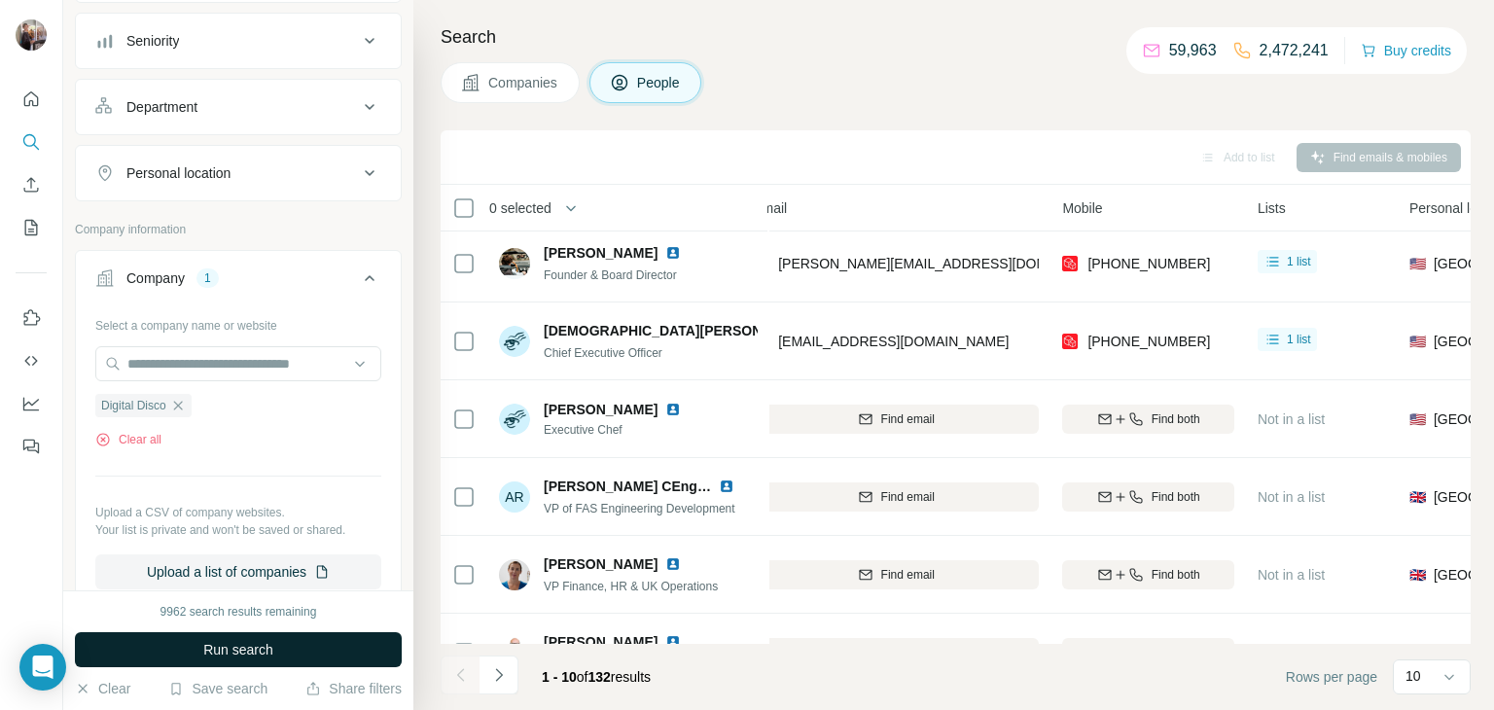
click at [233, 651] on span "Run search" at bounding box center [238, 649] width 70 height 19
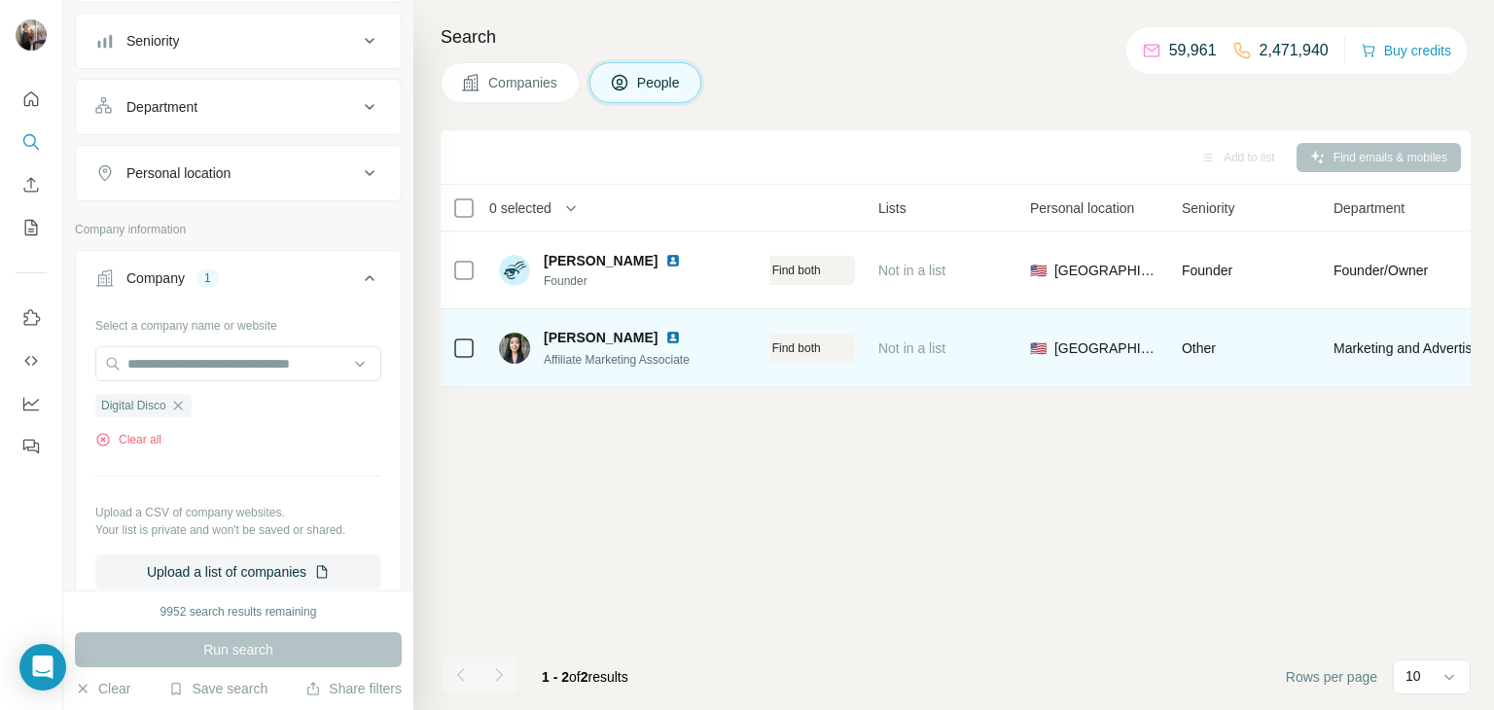
scroll to position [0, 487]
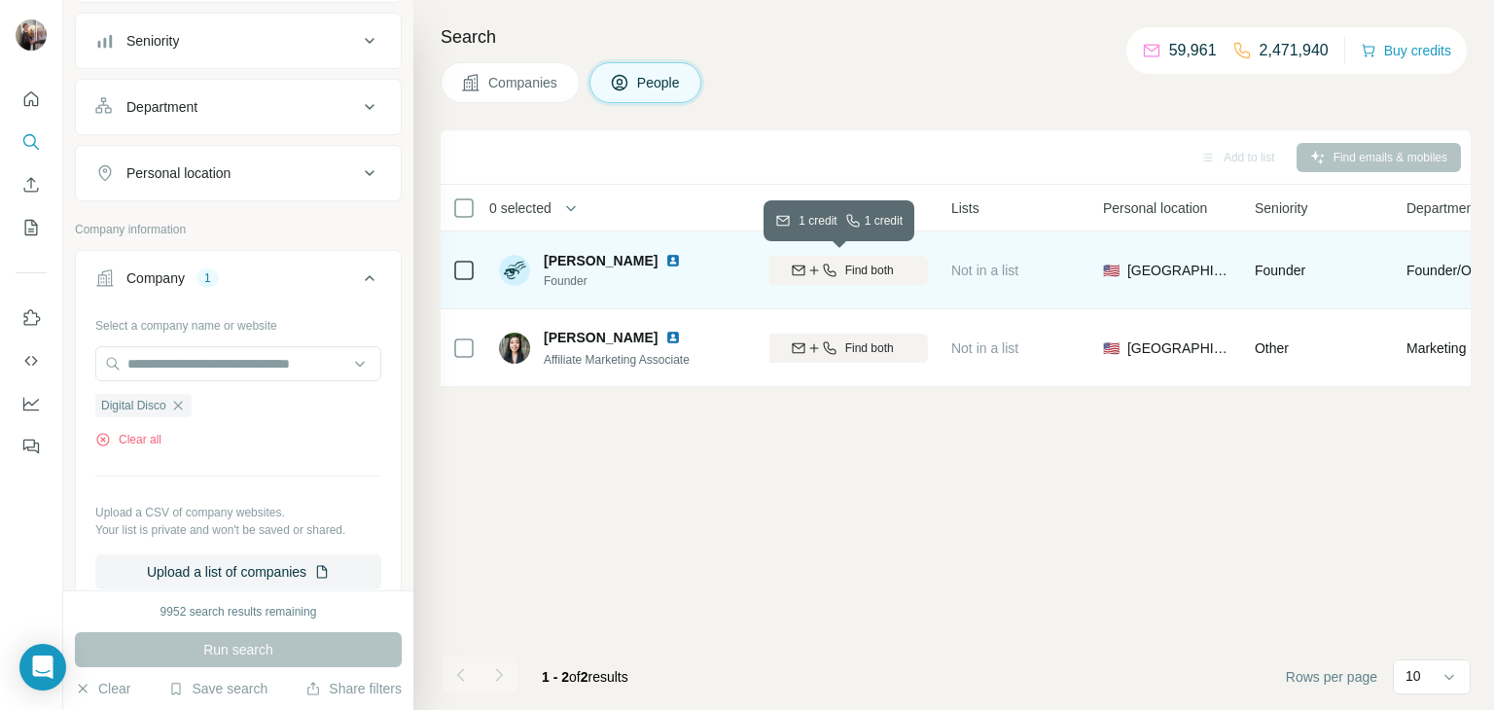
click at [901, 272] on div "Find both" at bounding box center [842, 271] width 172 height 18
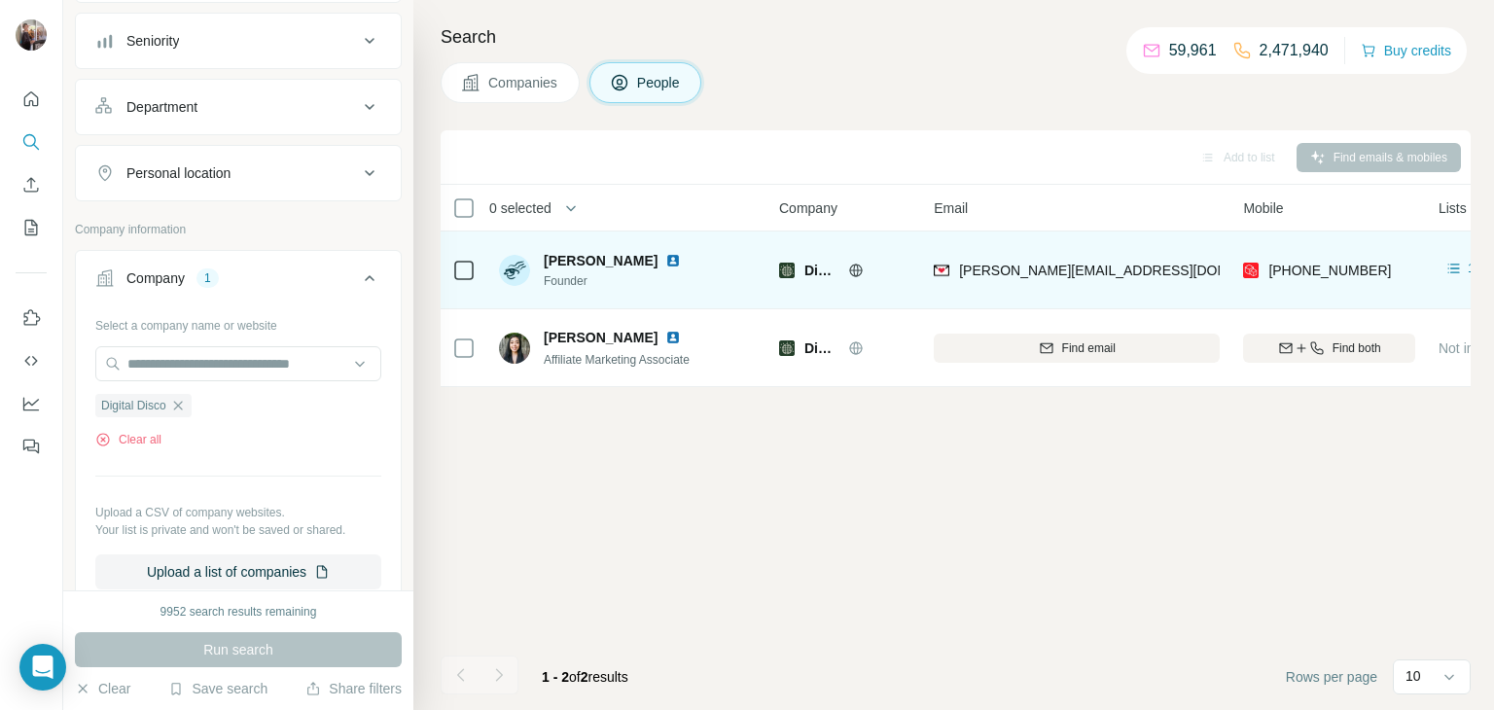
scroll to position [0, 0]
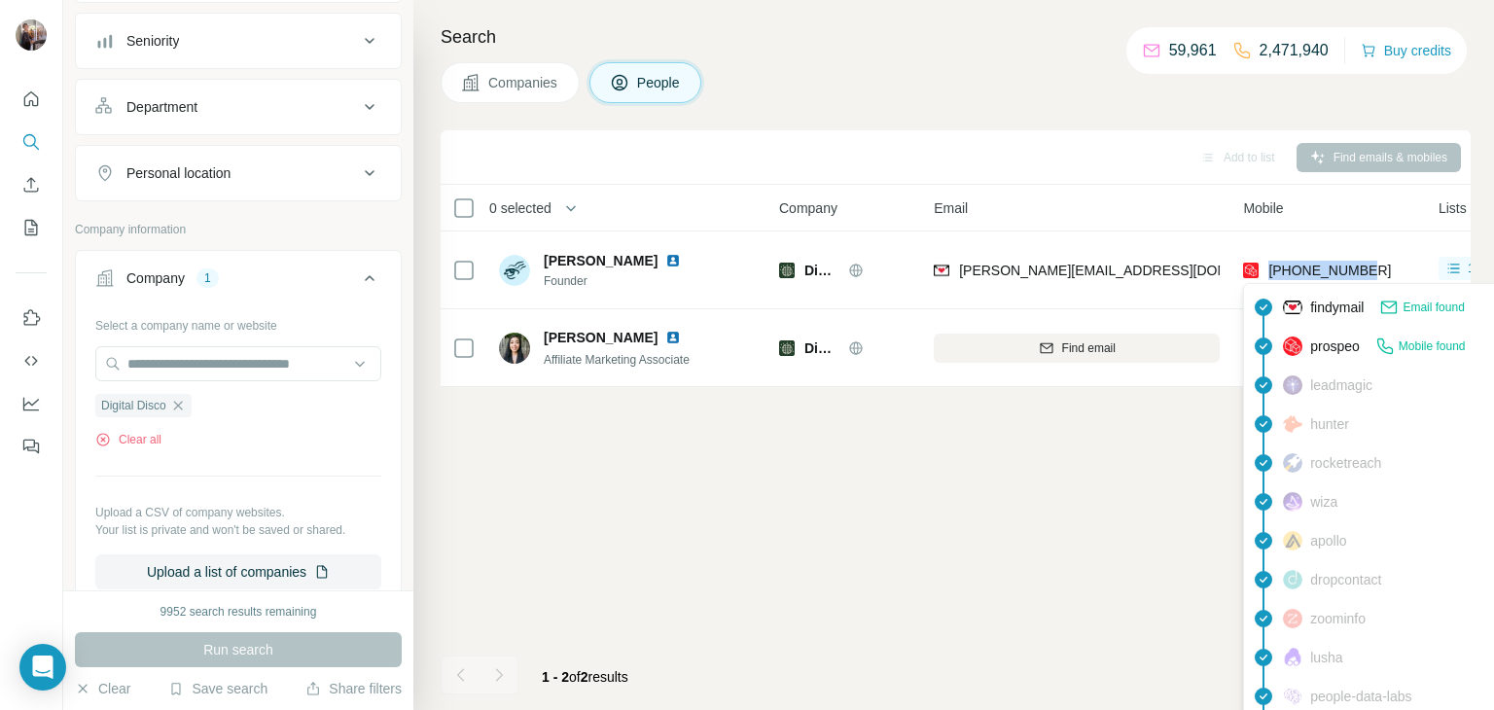
drag, startPoint x: 1387, startPoint y: 268, endPoint x: 1269, endPoint y: 273, distance: 117.8
click at [1269, 273] on div "[PHONE_NUMBER]" at bounding box center [1329, 269] width 172 height 53
copy span "[PHONE_NUMBER]"
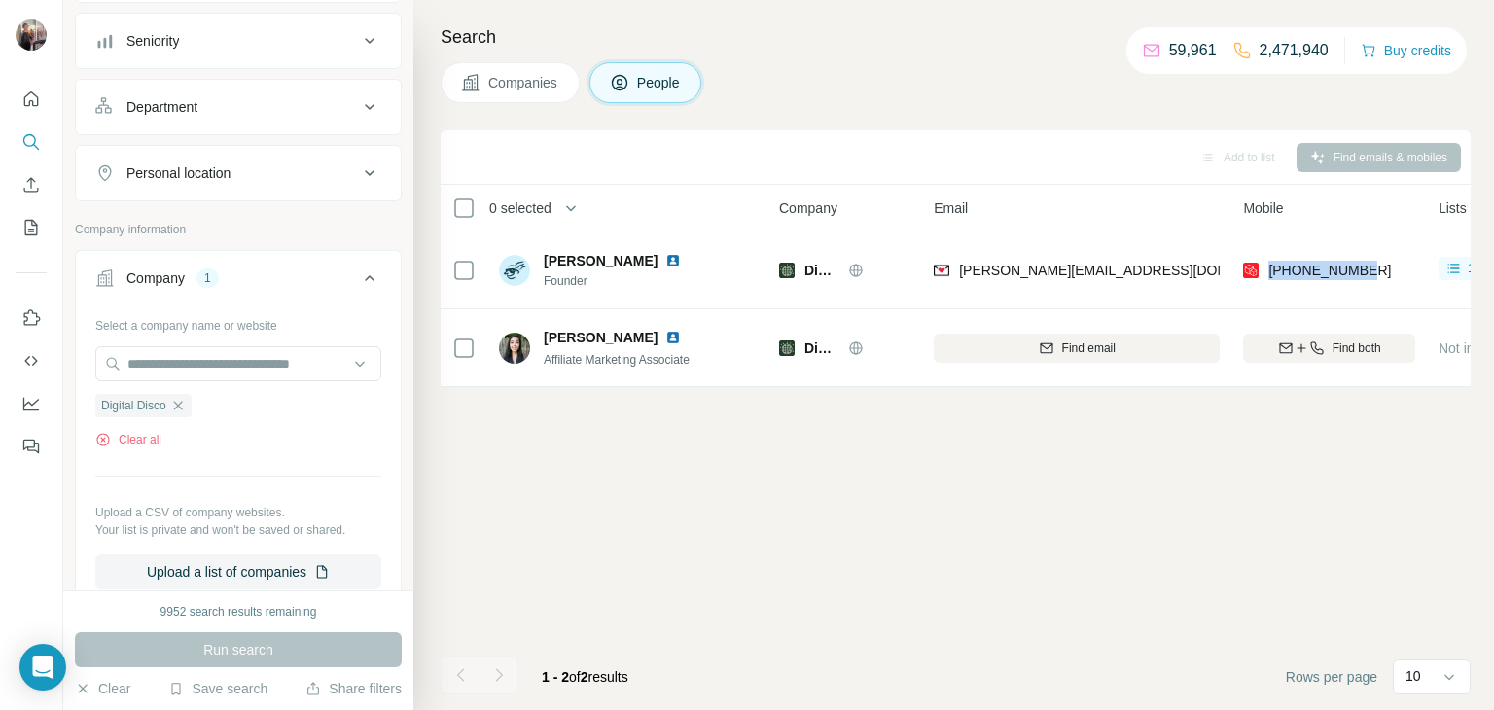
click at [866, 100] on div "Companies People" at bounding box center [956, 82] width 1030 height 41
